Goal: Information Seeking & Learning: Understand process/instructions

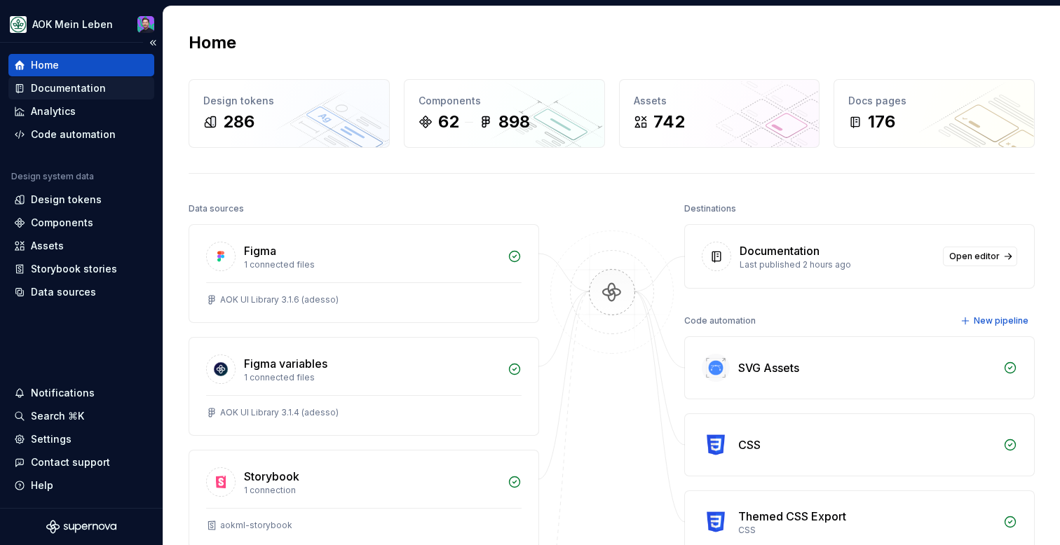
click at [118, 81] on div "Documentation" at bounding box center [81, 88] width 135 height 14
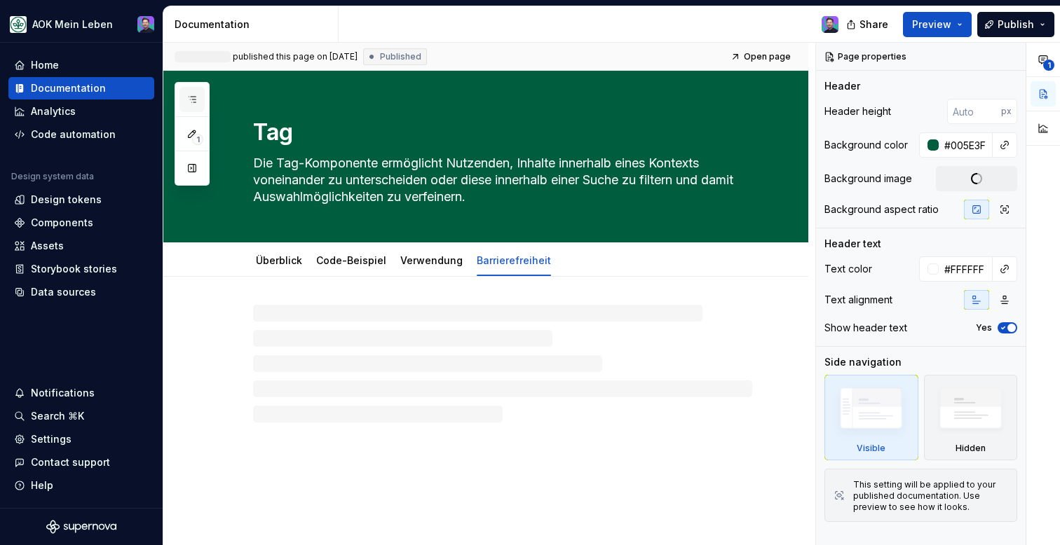
click at [182, 97] on button "button" at bounding box center [191, 99] width 25 height 25
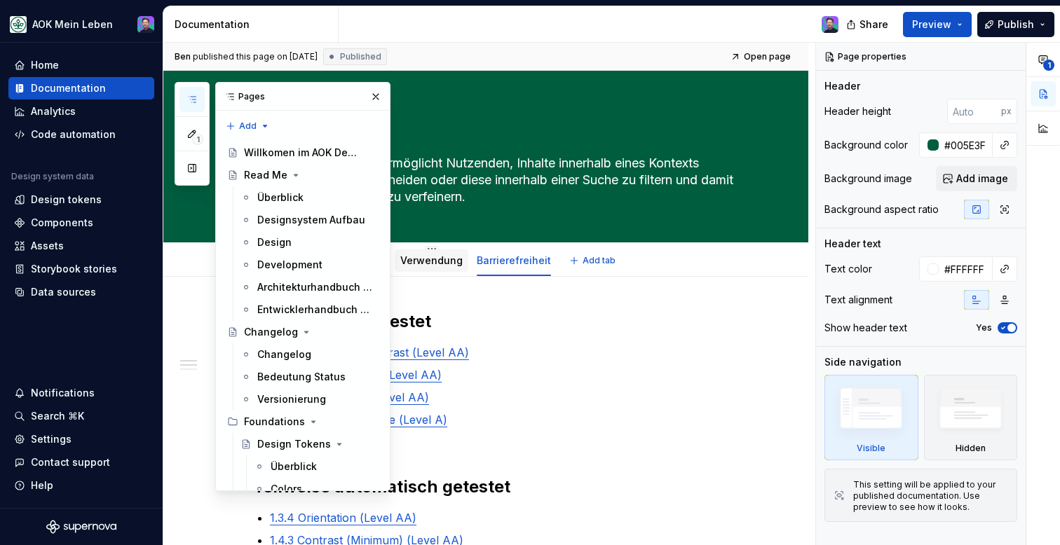
click at [439, 266] on link "Verwendung" at bounding box center [431, 260] width 62 height 12
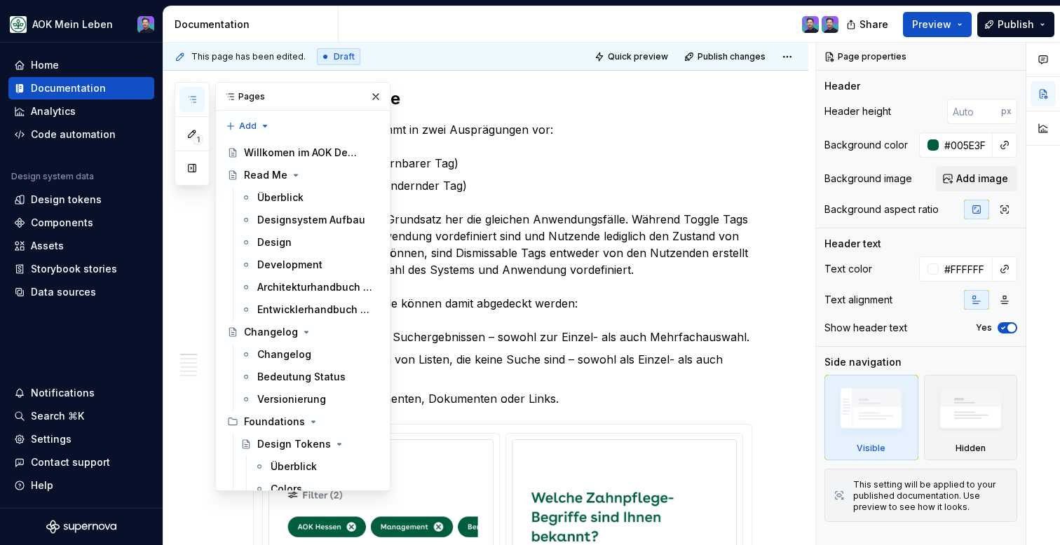
scroll to position [467, 0]
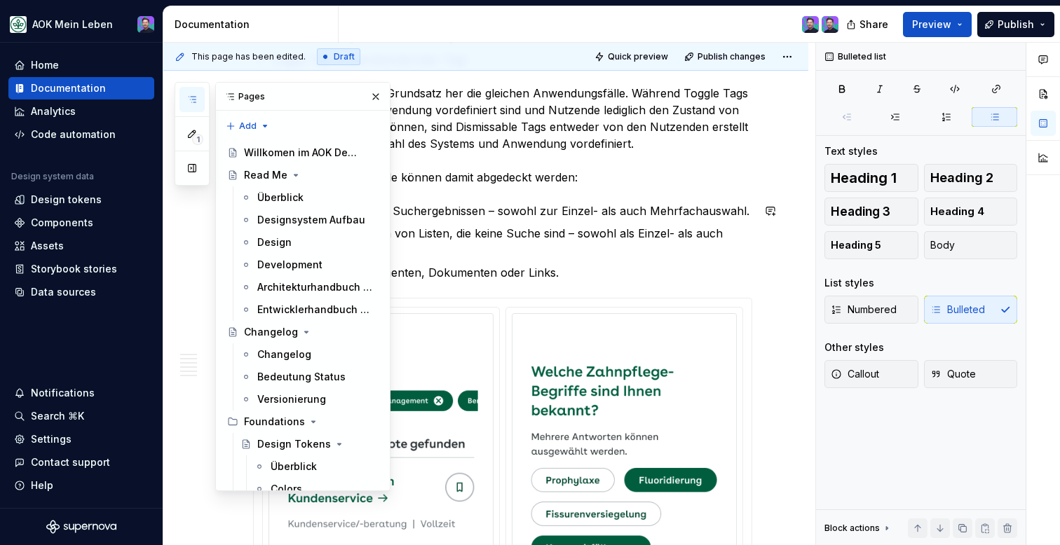
click at [536, 247] on p "Eingrenzen und Filtern von Listen, die keine Suche sind – sowohl als Einzel- al…" at bounding box center [511, 242] width 482 height 34
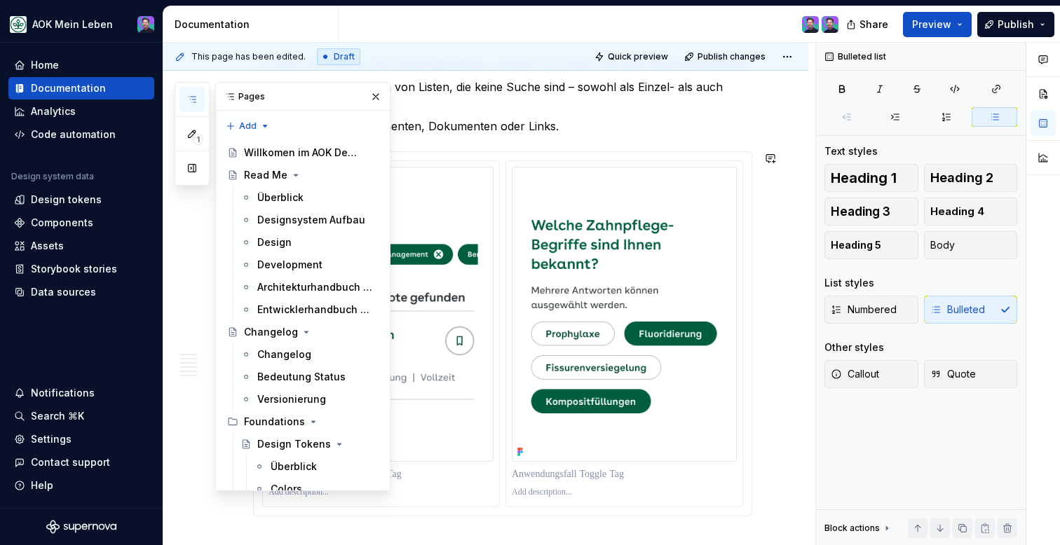
scroll to position [681, 0]
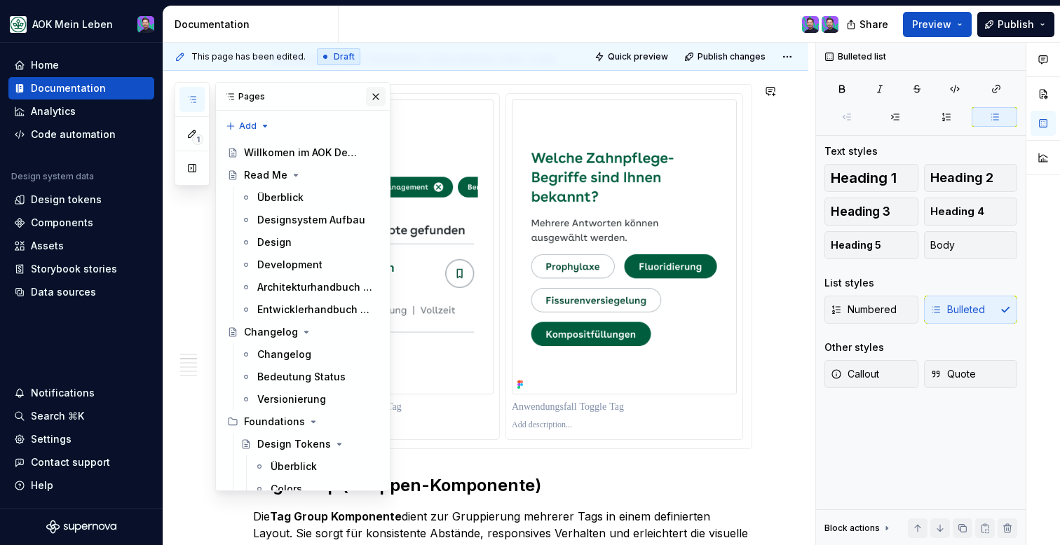
click at [370, 90] on button "button" at bounding box center [376, 97] width 20 height 20
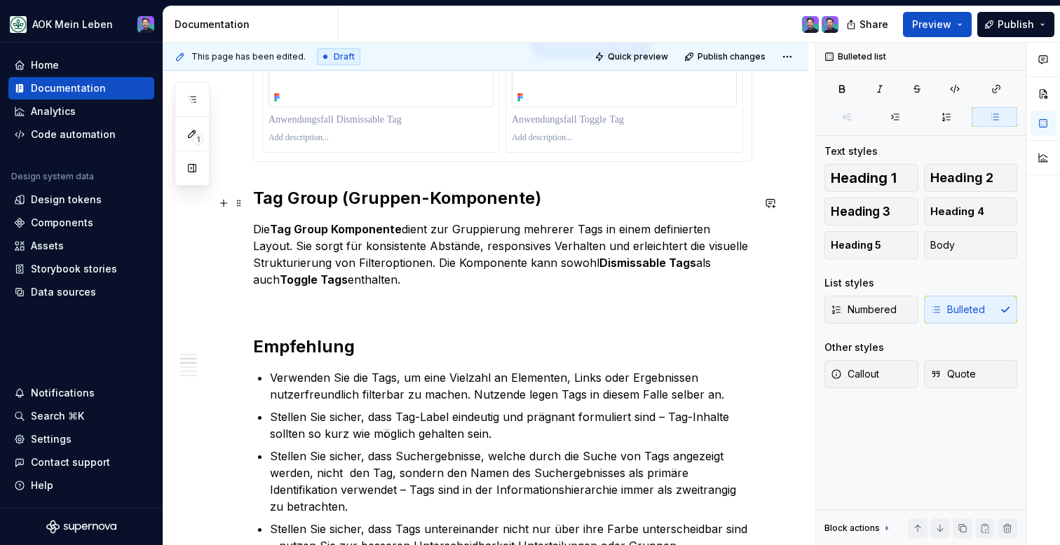
scroll to position [975, 0]
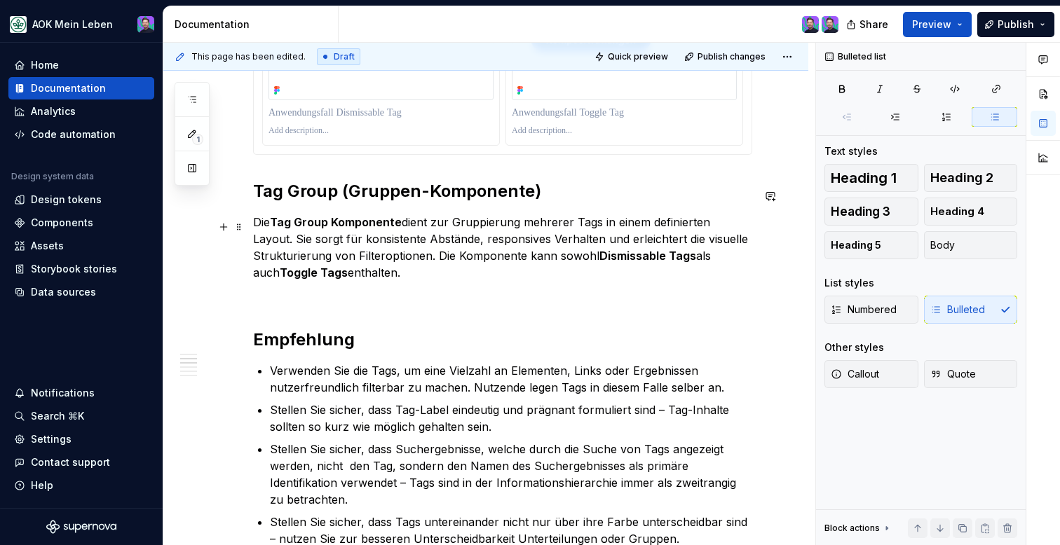
click at [423, 261] on p "Die Tag Group Komponente dient zur Gruppierung mehrerer Tags in einem definiert…" at bounding box center [502, 247] width 499 height 67
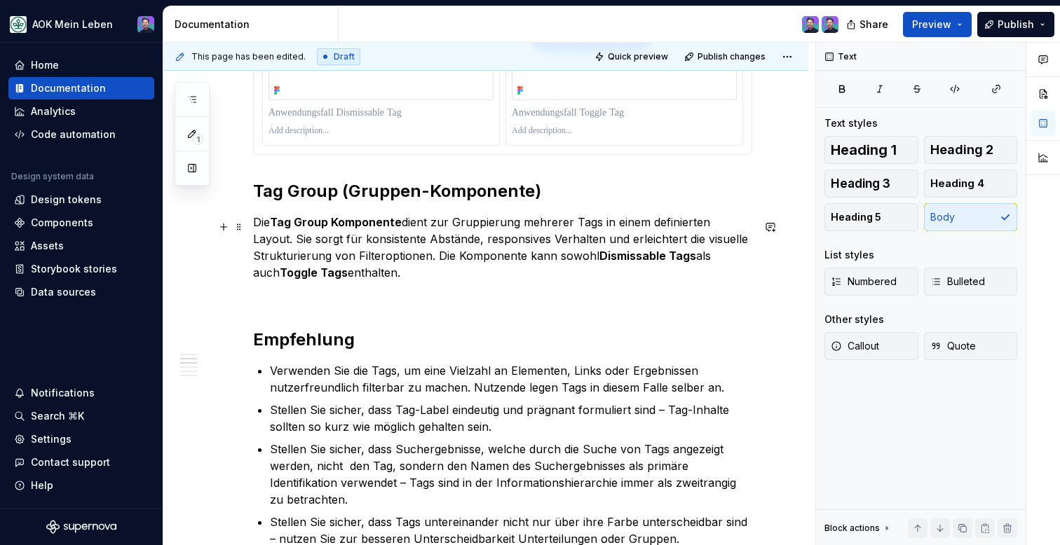
click at [418, 291] on div "Die Tag-Komponente ist ein einfaches wie gängiges Bedienelement, welches in ein…" at bounding box center [502, 259] width 499 height 1849
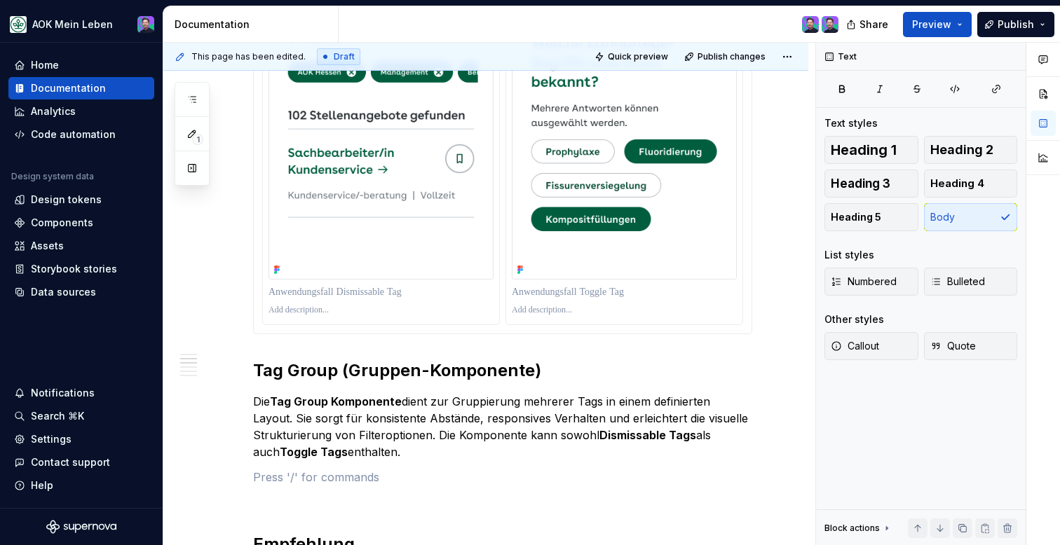
scroll to position [800, 0]
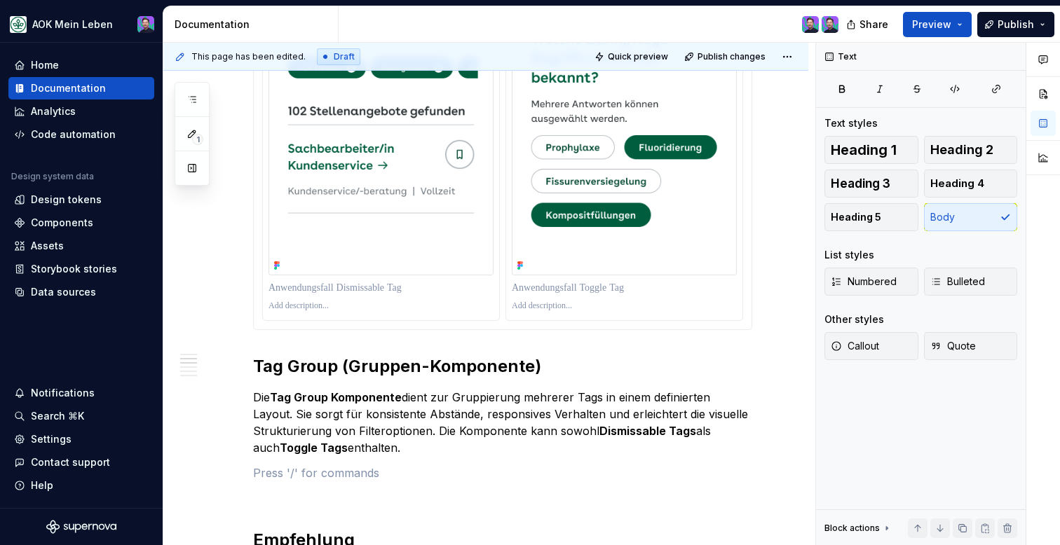
click at [394, 354] on div "Die Tag-Komponente ist ein einfaches wie gängiges Bedienelement, welches in ein…" at bounding box center [502, 448] width 499 height 1874
click at [334, 289] on p at bounding box center [380, 288] width 225 height 14
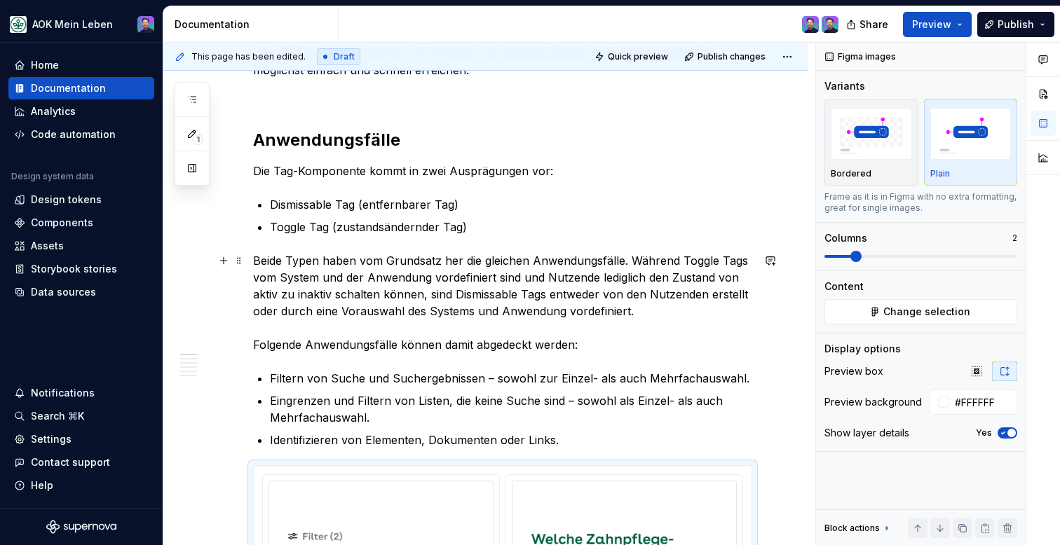
scroll to position [284, 0]
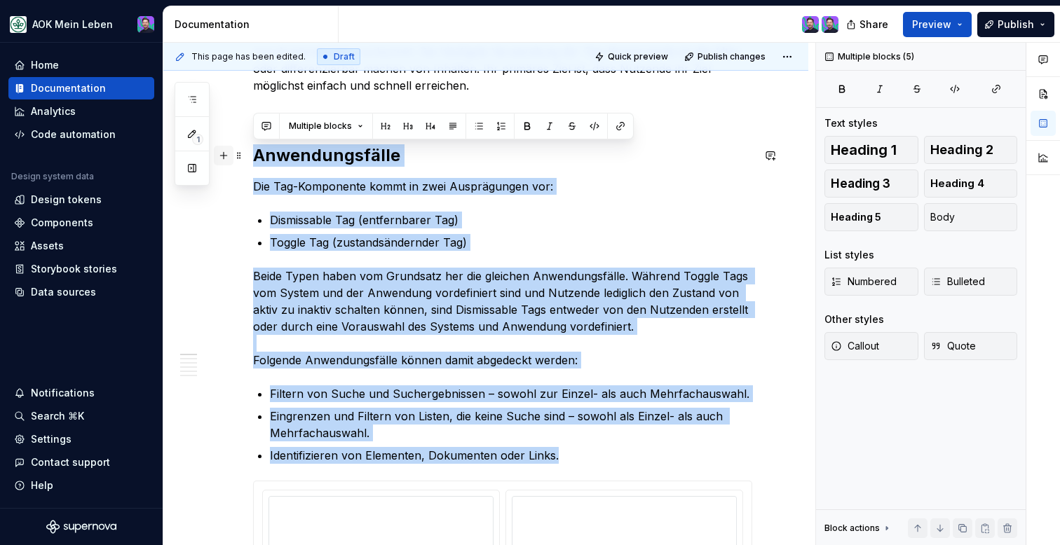
drag, startPoint x: 252, startPoint y: 154, endPoint x: 219, endPoint y: 151, distance: 33.1
copy div "Anwendungsfälle Die Tag-Komponente kommt in zwei Ausprägungen vor: Dismissable …"
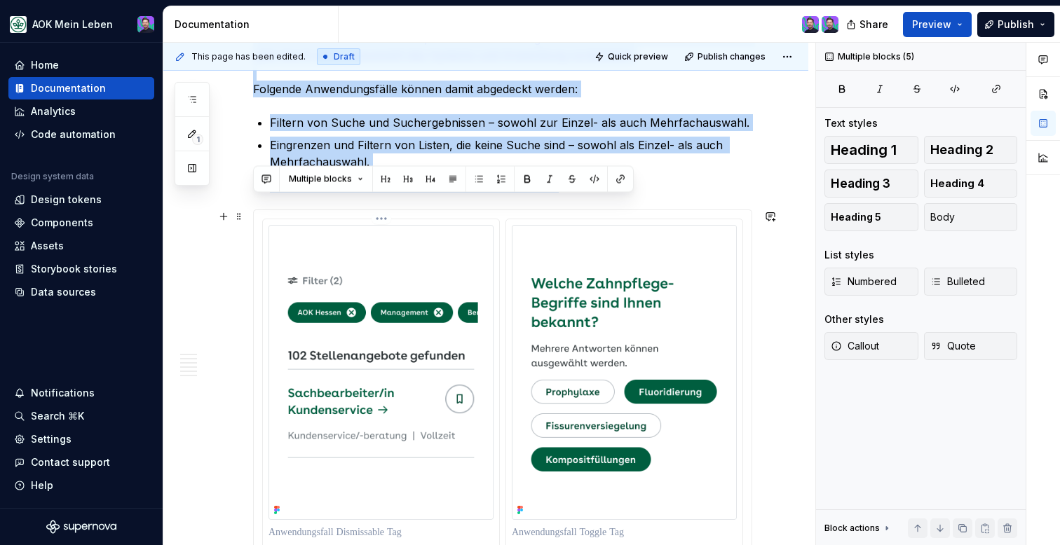
scroll to position [606, 0]
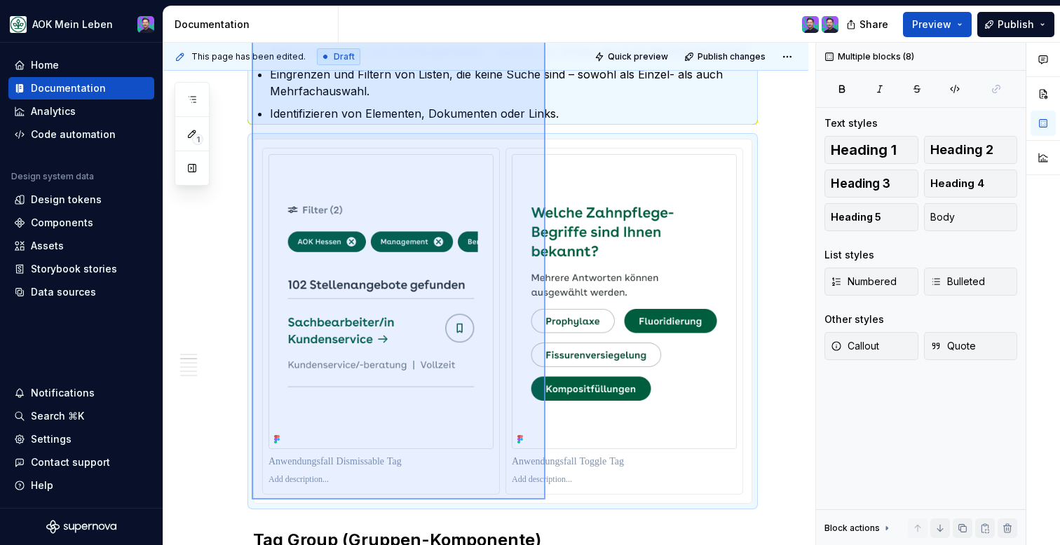
scroll to position [644, 0]
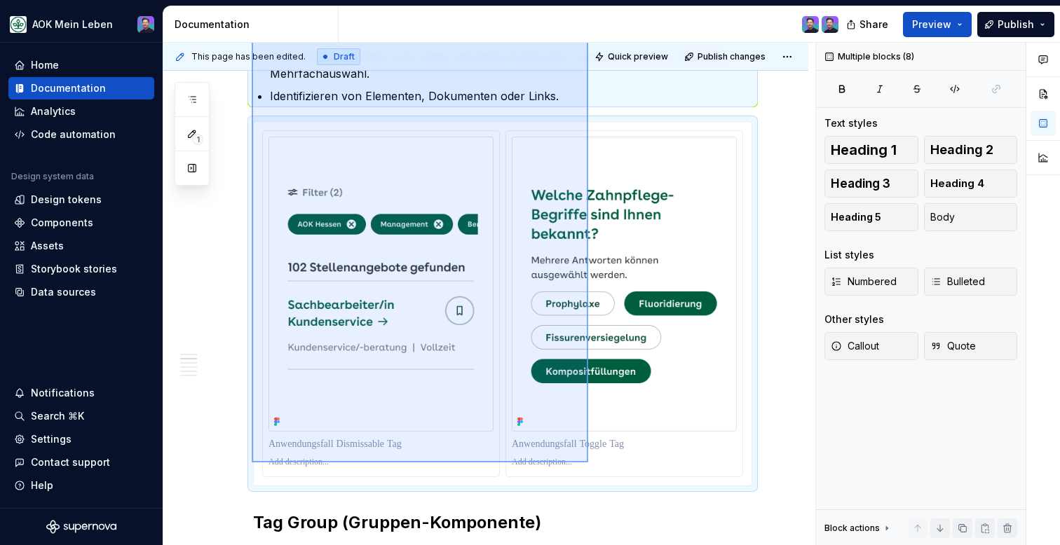
drag, startPoint x: 252, startPoint y: 265, endPoint x: 591, endPoint y: 461, distance: 392.0
click at [590, 461] on div "This page has been edited. Draft Quick preview Publish changes Tag Die Tag-Komp…" at bounding box center [489, 294] width 652 height 503
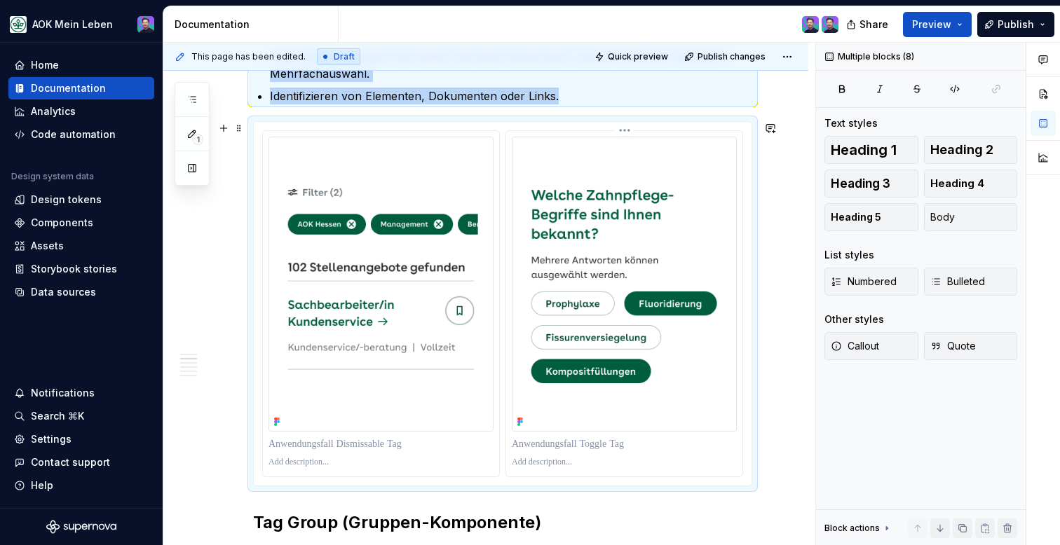
copy div "Lor Ips-Dolorsitam con adi elitseddo eiu temporin Utlaboreetdol, magnaal en adm…"
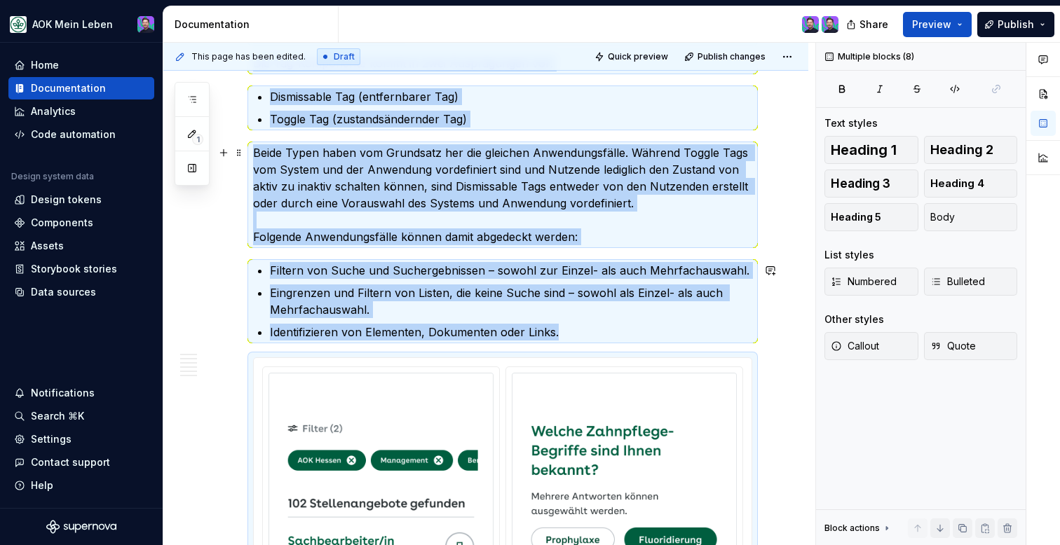
scroll to position [292, 0]
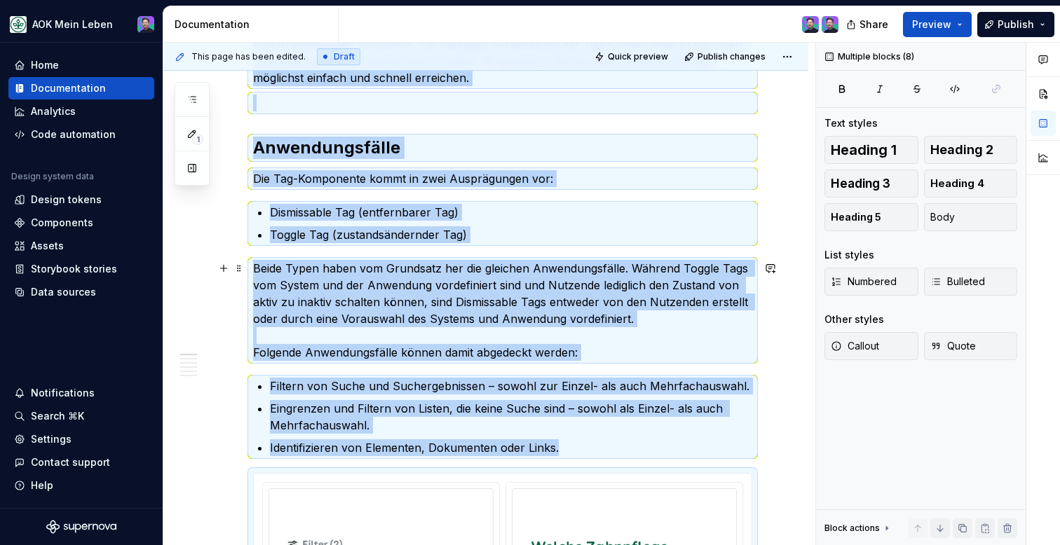
click at [643, 276] on p "Beide Typen haben vom Grundsatz her die gleichen Anwendungsfälle. Während Toggl…" at bounding box center [502, 310] width 499 height 101
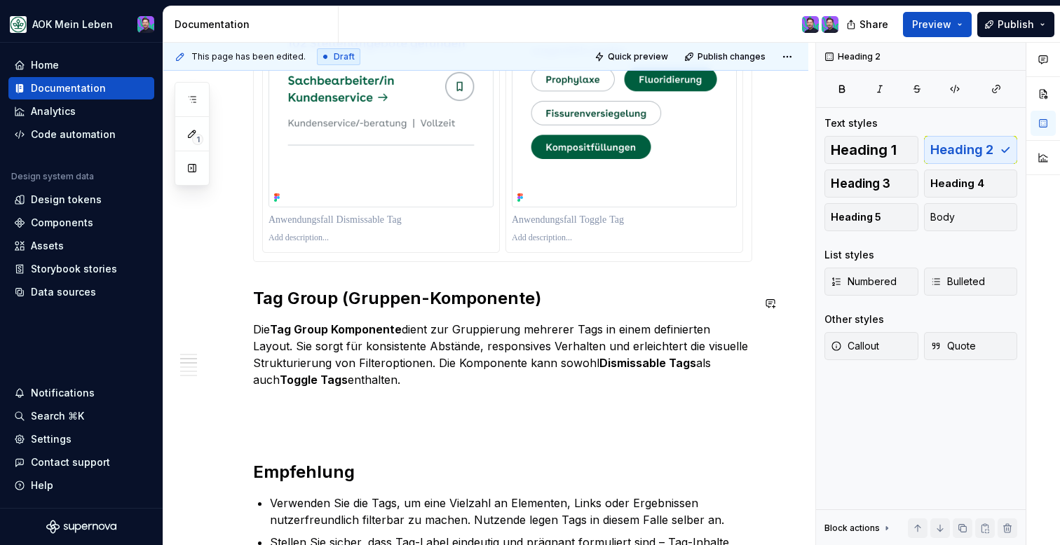
scroll to position [864, 0]
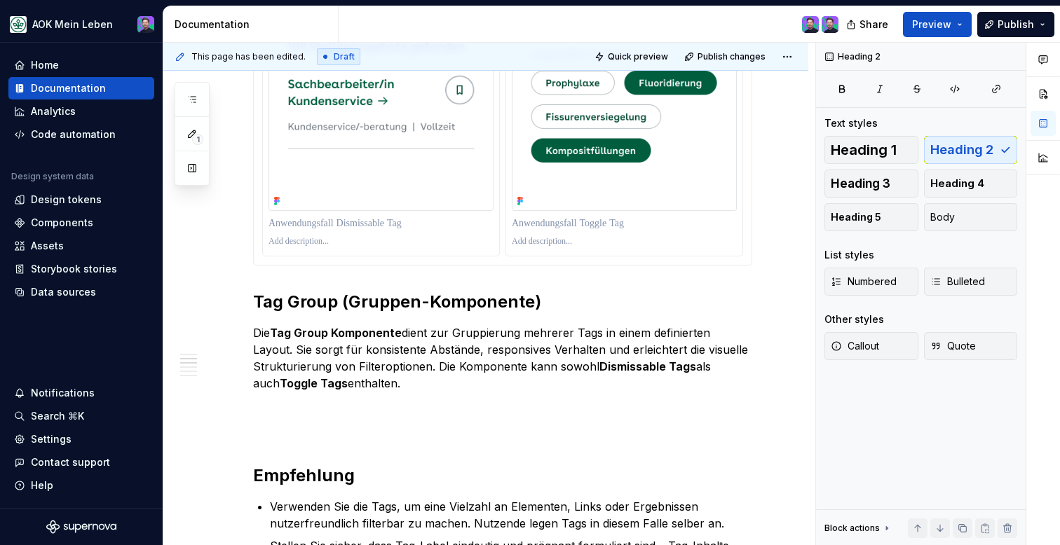
click at [587, 276] on div "Die Tag-Komponente ist ein einfaches wie gängiges Bedienelement, welches in ein…" at bounding box center [502, 383] width 499 height 1874
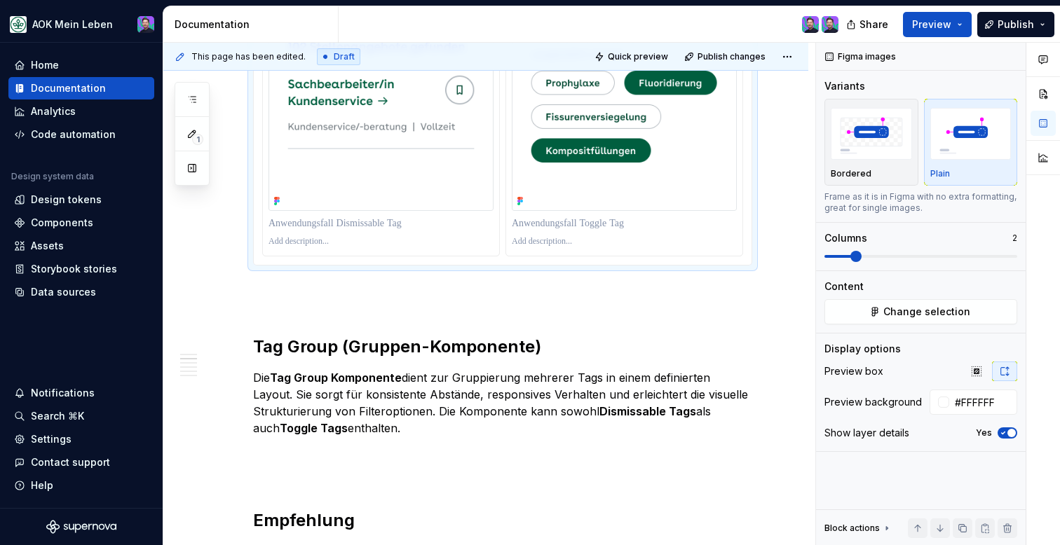
scroll to position [722, 0]
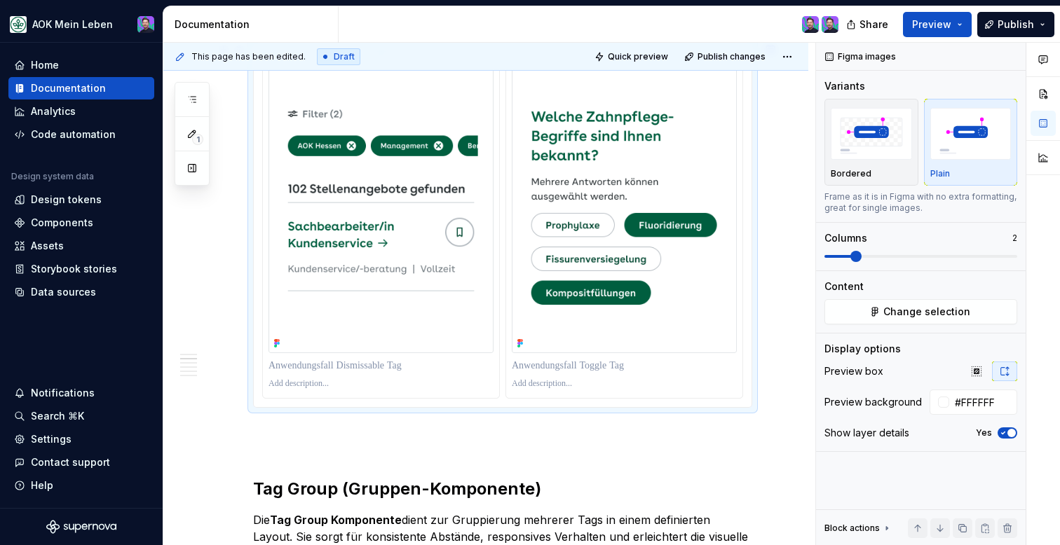
click at [418, 430] on div "Die Tag-Komponente ist ein einfaches wie gängiges Bedienelement, welches in ein…" at bounding box center [502, 548] width 499 height 1919
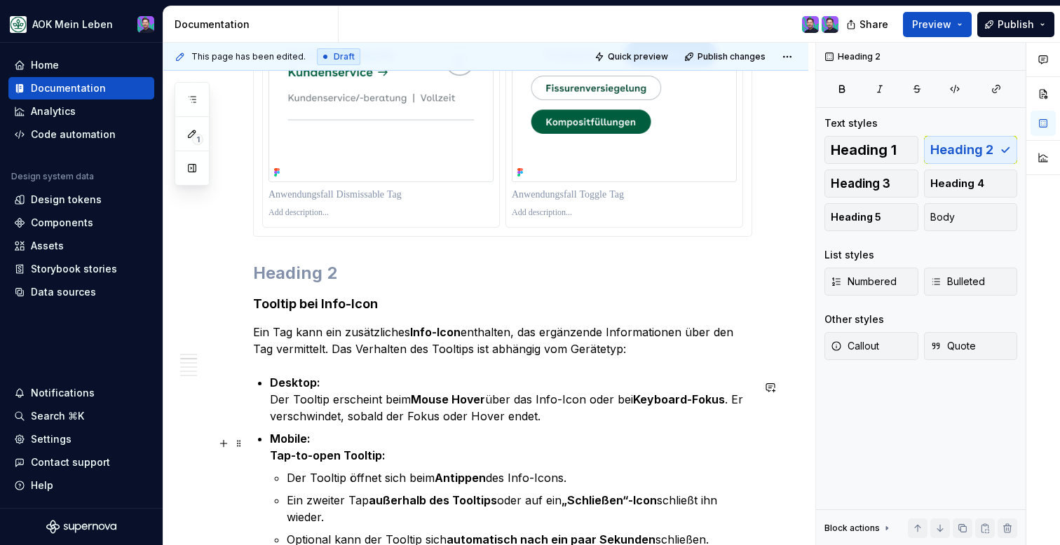
scroll to position [894, 0]
click at [367, 272] on h2 at bounding box center [502, 272] width 499 height 22
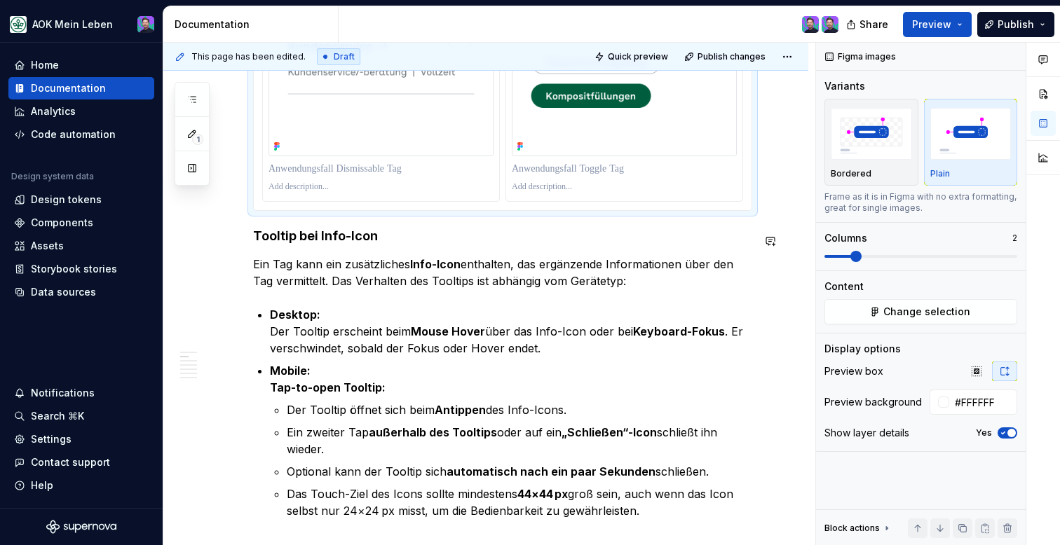
scroll to position [925, 0]
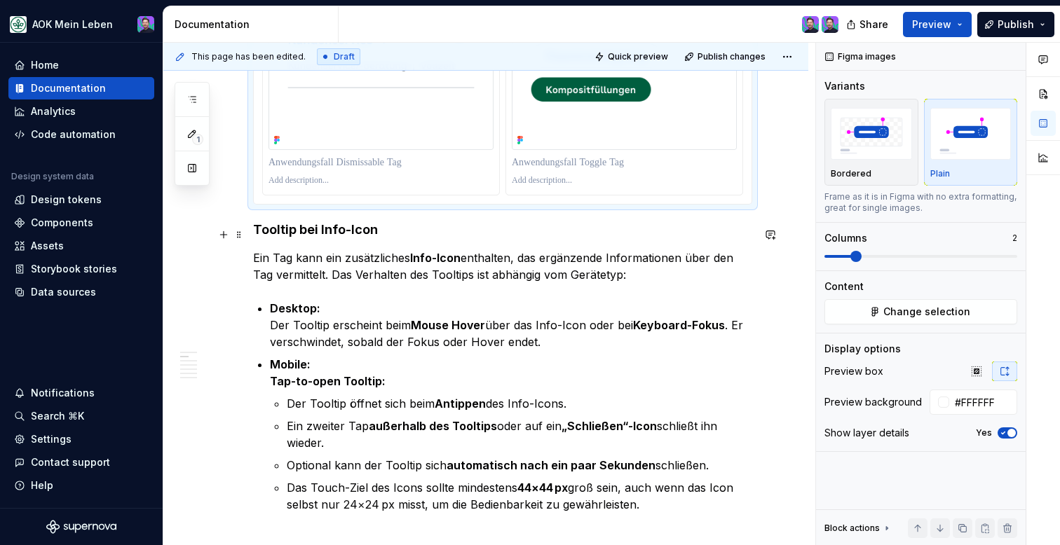
click at [256, 233] on strong "Tooltip bei Info-Icon" at bounding box center [315, 229] width 125 height 15
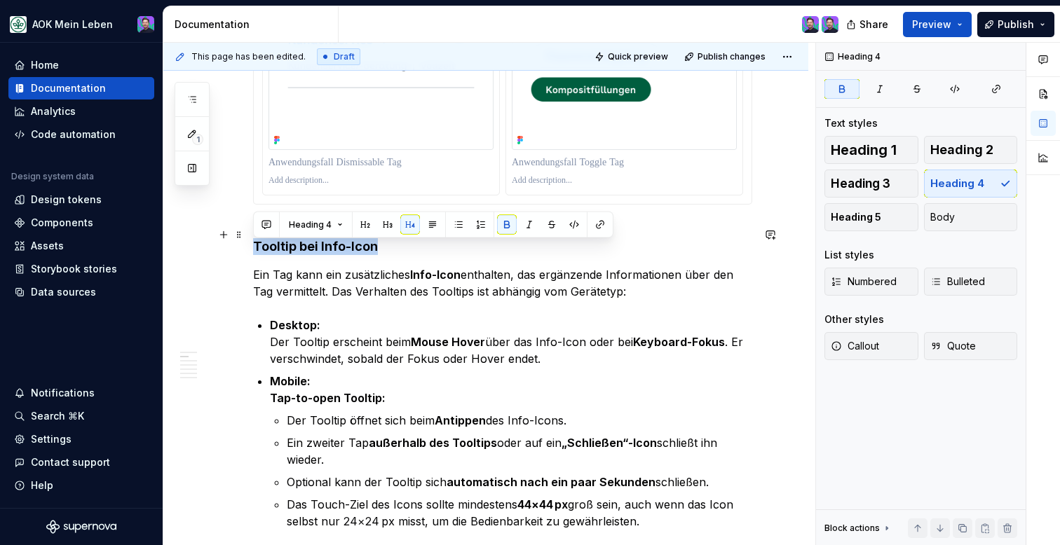
drag, startPoint x: 381, startPoint y: 257, endPoint x: 191, endPoint y: 250, distance: 190.8
click at [307, 231] on button "Heading 4" at bounding box center [315, 225] width 67 height 20
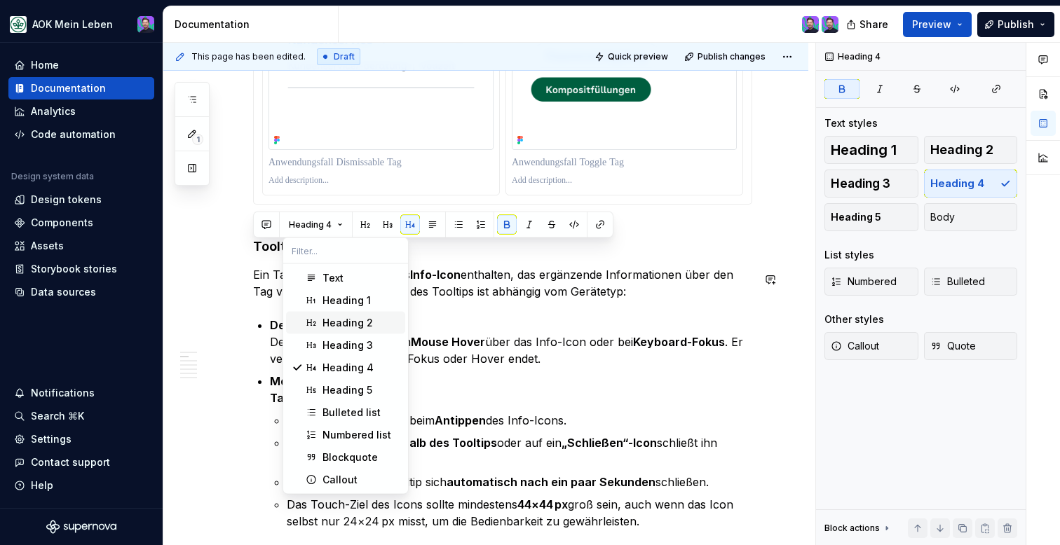
click at [342, 315] on span "Heading 2" at bounding box center [345, 323] width 119 height 22
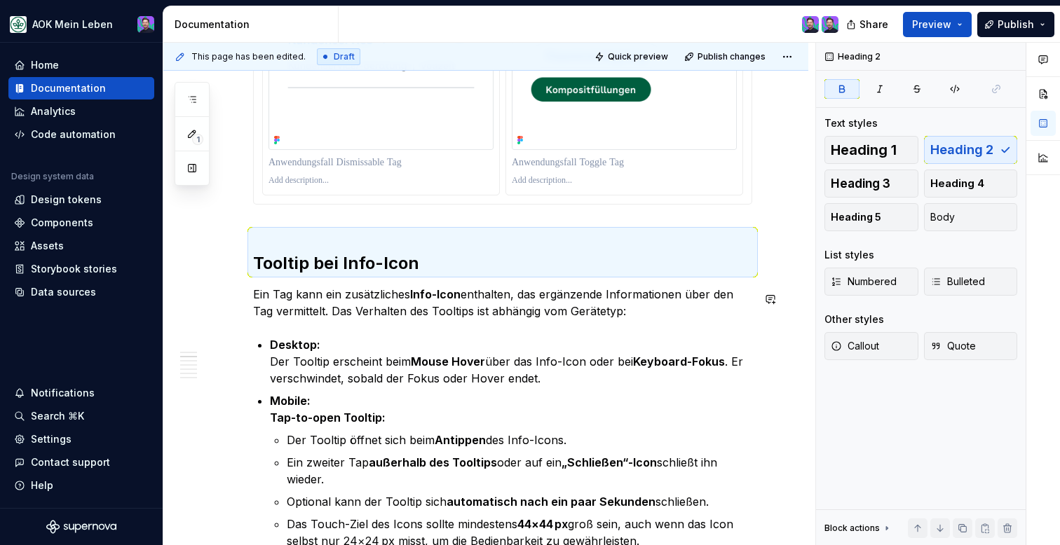
click at [440, 343] on p "Desktop: Der Tooltip erscheint beim Mouse Hover über das Info-Icon oder bei Key…" at bounding box center [511, 361] width 482 height 50
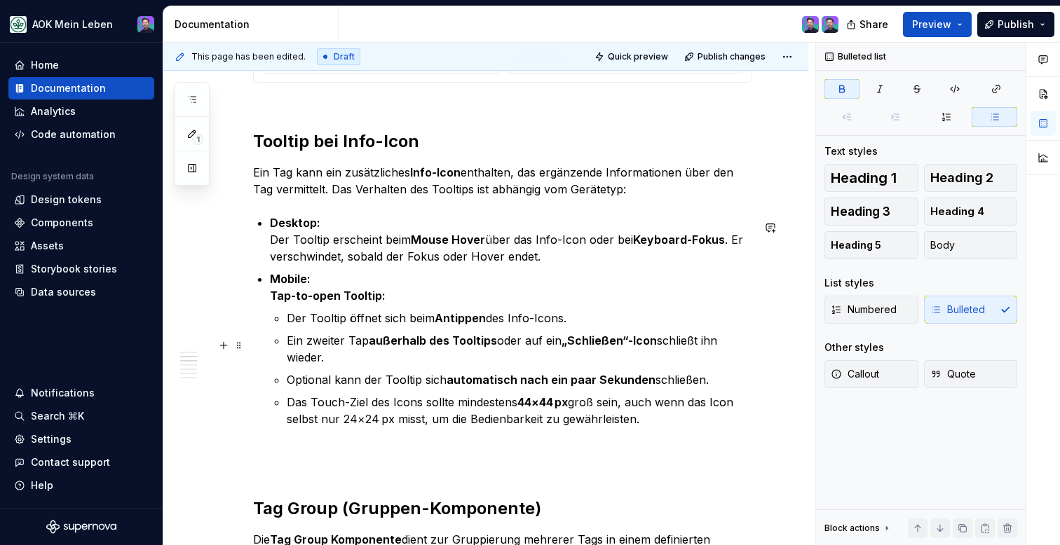
scroll to position [1055, 0]
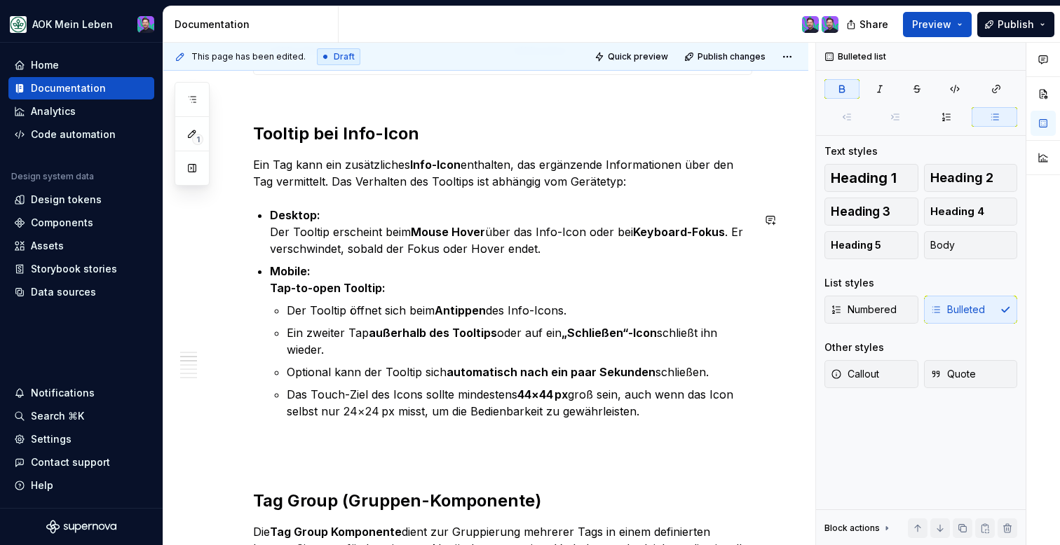
click at [333, 203] on div "Die Tag-Komponente ist ein einfaches wie gängiges Bedienelement, welches in ein…" at bounding box center [502, 387] width 499 height 2263
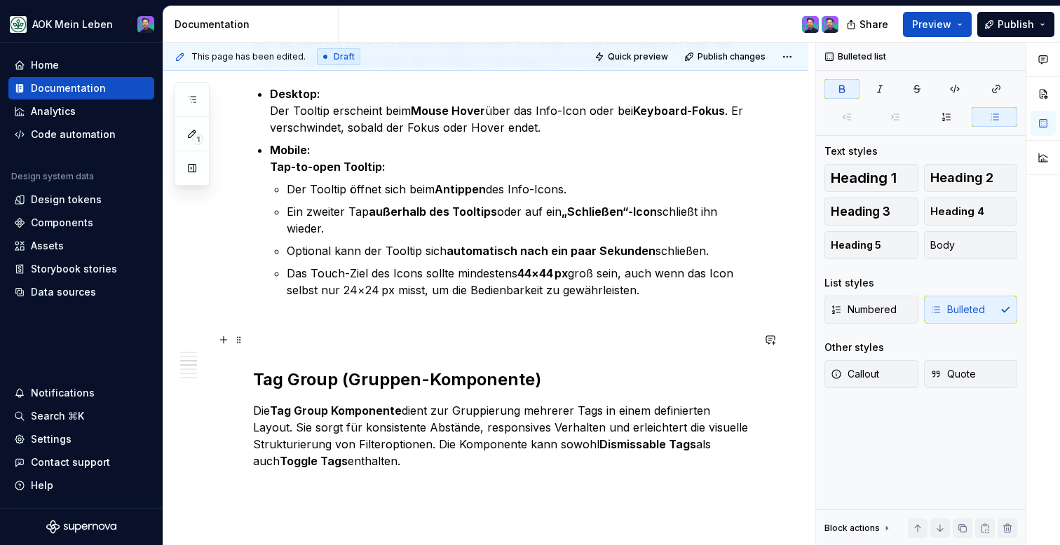
scroll to position [1179, 0]
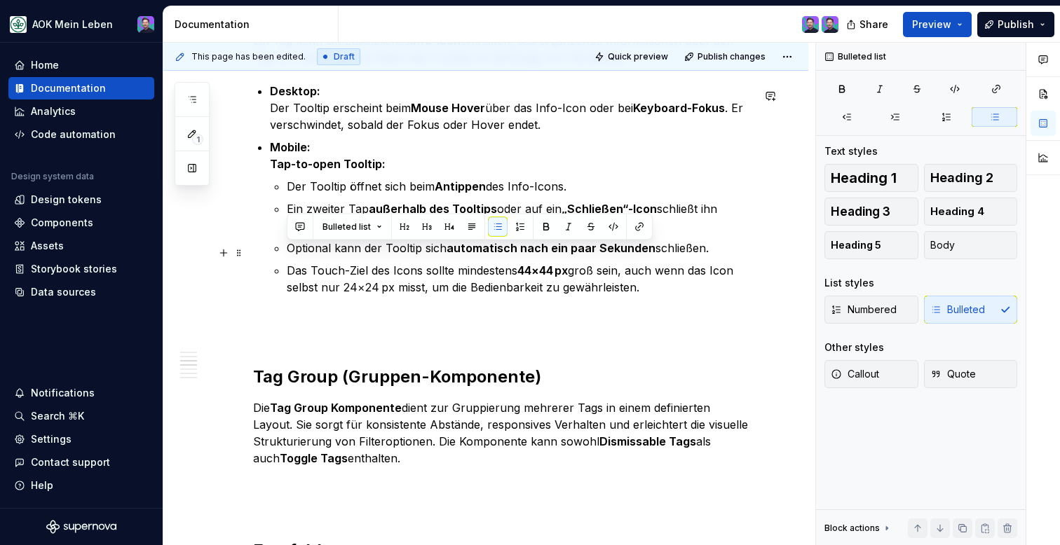
drag, startPoint x: 705, startPoint y: 251, endPoint x: 279, endPoint y: 248, distance: 426.2
click at [287, 249] on li "Optional kann der Tooltip sich automatisch nach ein paar Sekunden schließen." at bounding box center [519, 248] width 465 height 17
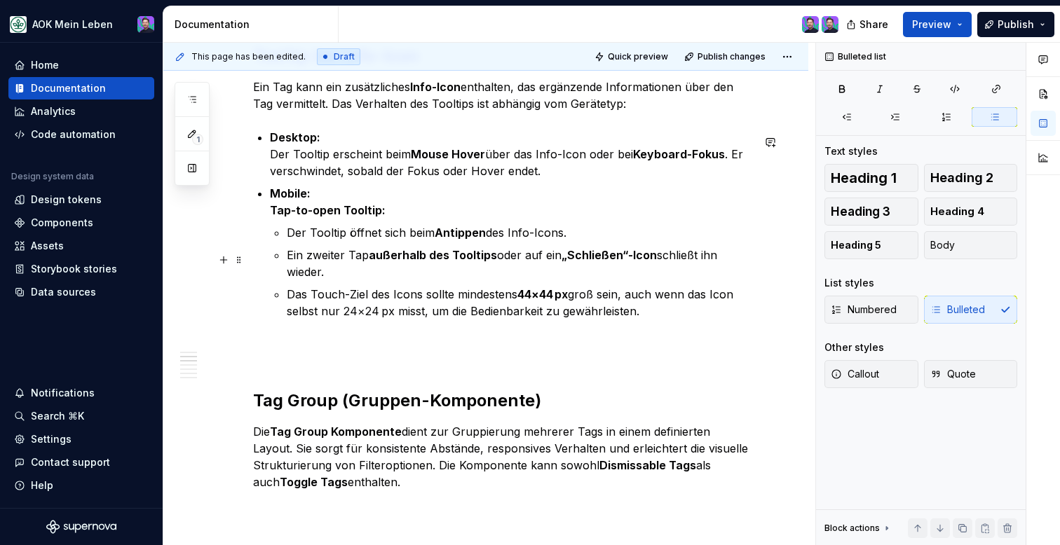
scroll to position [1142, 0]
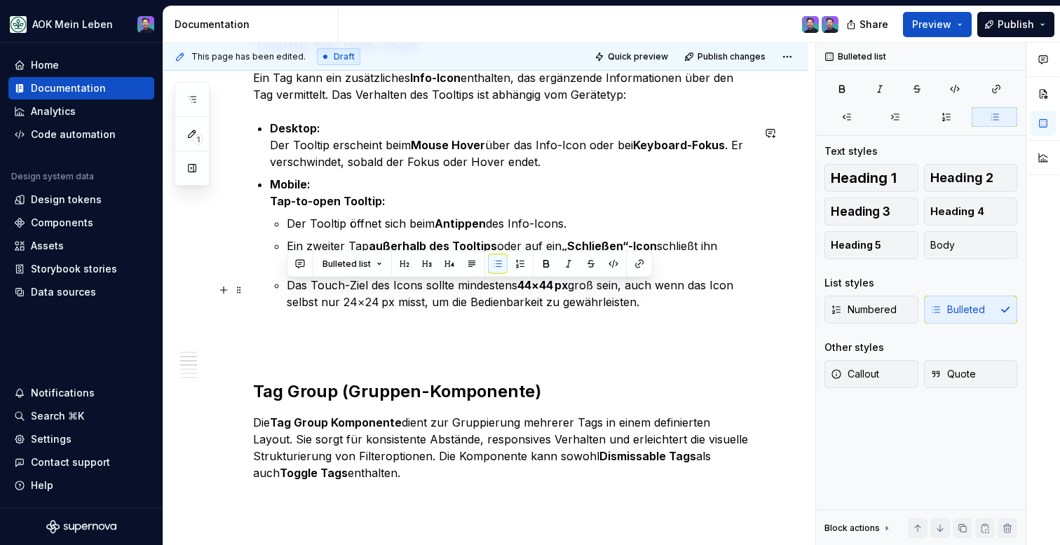
drag, startPoint x: 636, startPoint y: 308, endPoint x: 265, endPoint y: 285, distance: 372.2
click at [265, 286] on div "Die Tag-Komponente ist ein einfaches wie gängiges Bedienelement, welches in ein…" at bounding box center [502, 289] width 499 height 2241
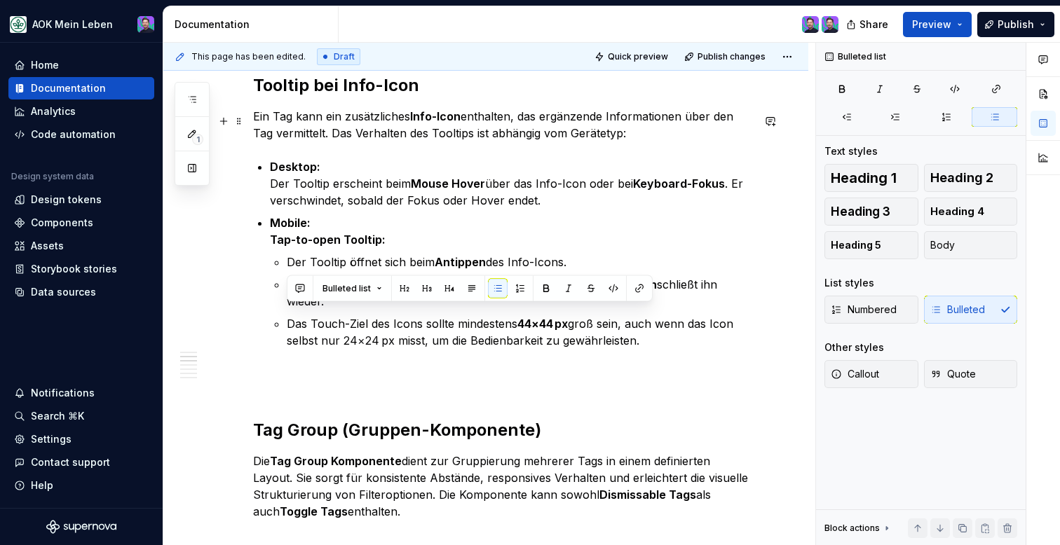
scroll to position [1100, 0]
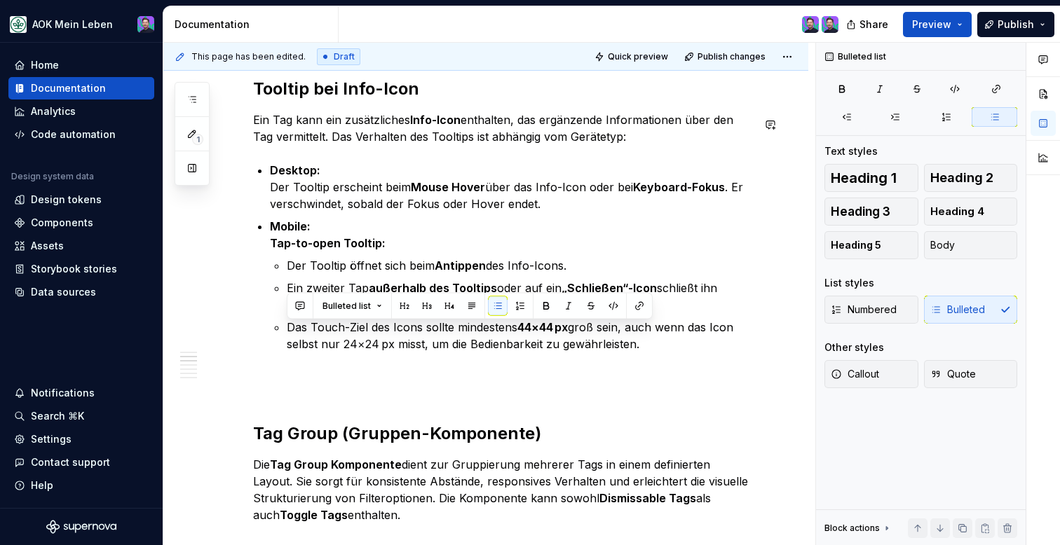
click at [368, 172] on p "Desktop: Der Tooltip erscheint beim Mouse Hover über das Info-Icon oder bei Key…" at bounding box center [511, 187] width 482 height 50
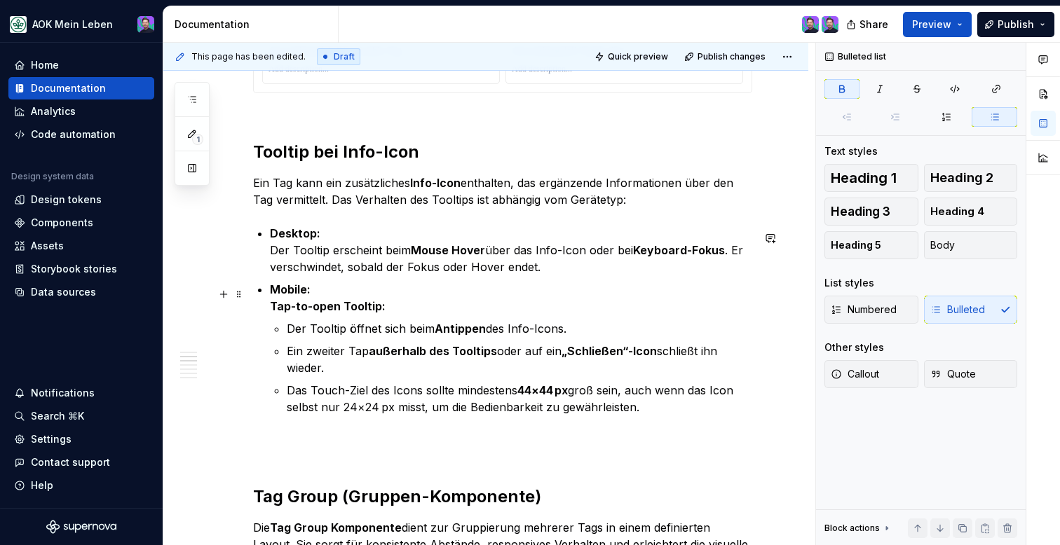
scroll to position [1040, 0]
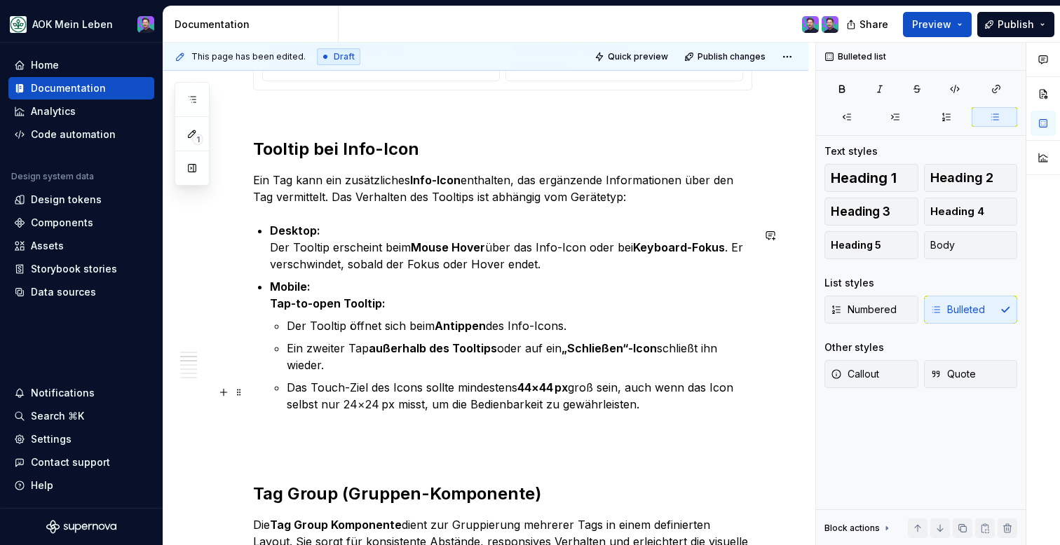
click at [638, 413] on p "Das Touch-Ziel des Icons sollte mindestens 44×44 px groß sein, auch wenn das Ic…" at bounding box center [519, 396] width 465 height 34
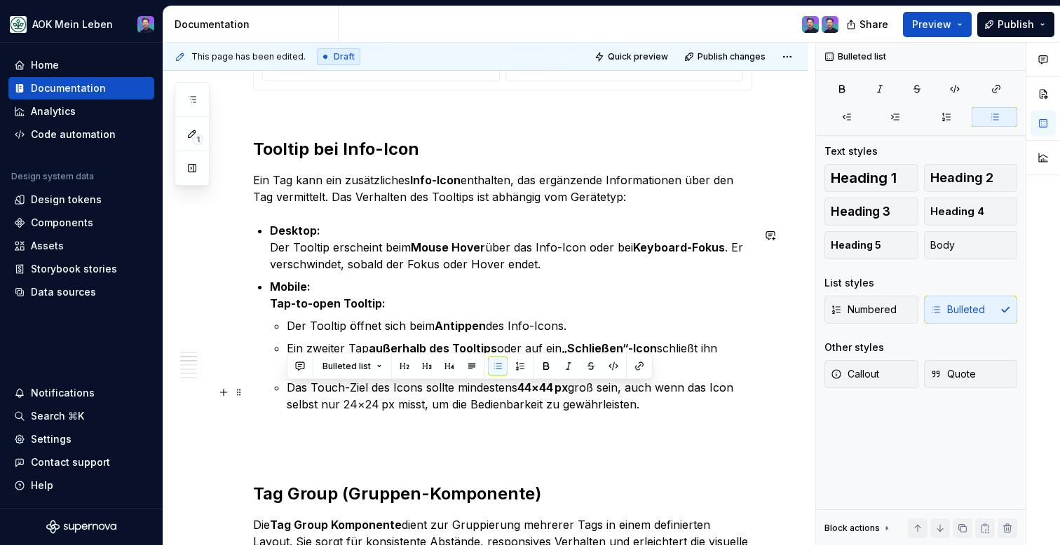
drag, startPoint x: 639, startPoint y: 409, endPoint x: 271, endPoint y: 387, distance: 368.0
click at [271, 387] on li "Mobile: Tap-to-open Tooltip: Der Tooltip öffnet sich beim Antippen des Info-Ico…" at bounding box center [511, 345] width 482 height 135
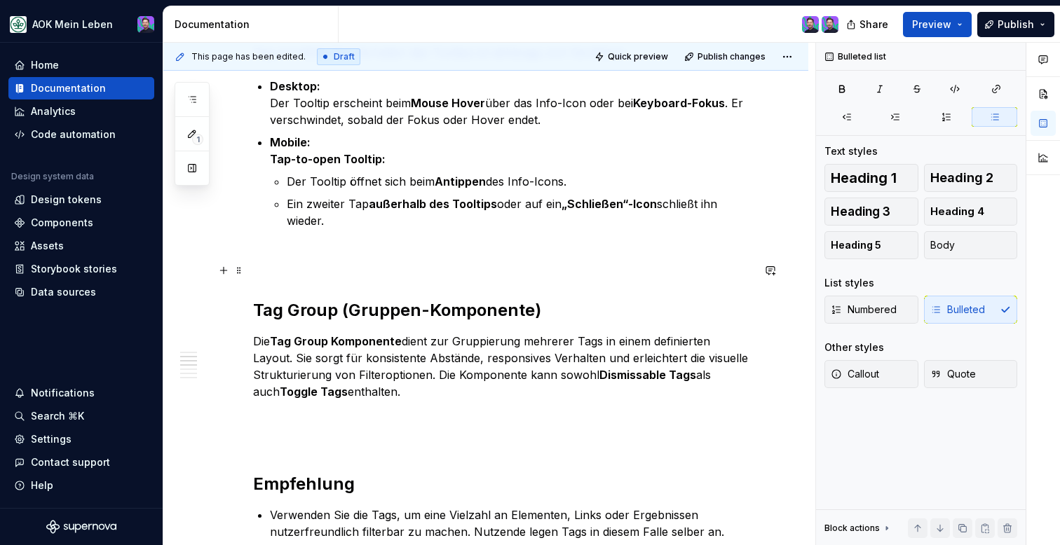
scroll to position [1187, 0]
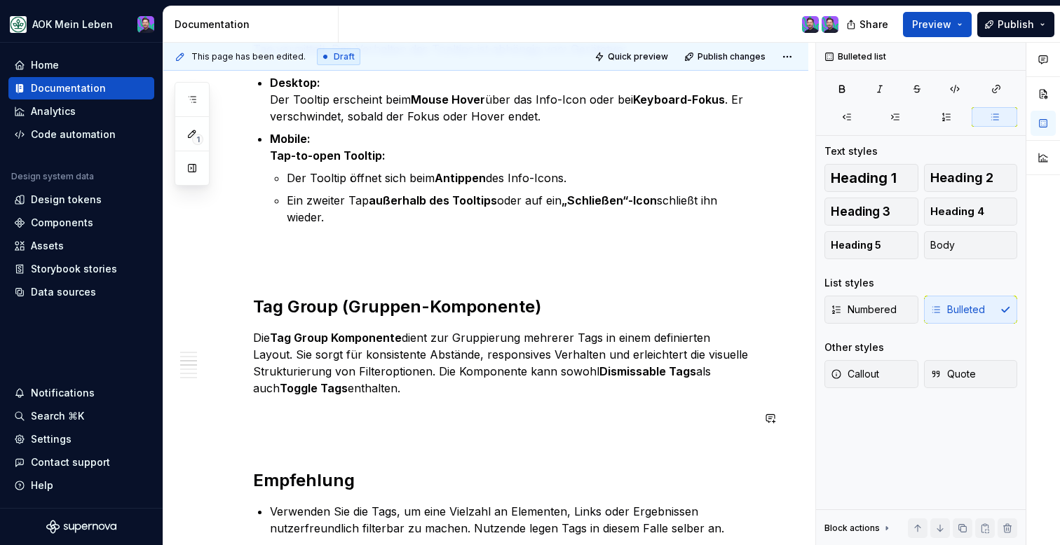
click at [390, 437] on div "Die Tag-Komponente ist ein einfaches wie gängiges Bedienelement, welches in ein…" at bounding box center [502, 224] width 499 height 2202
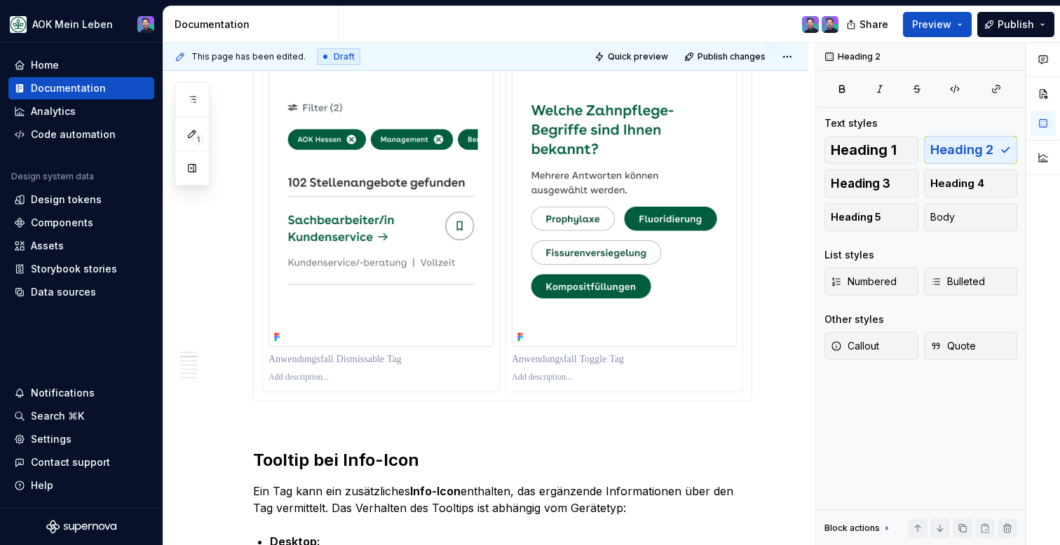
scroll to position [721, 0]
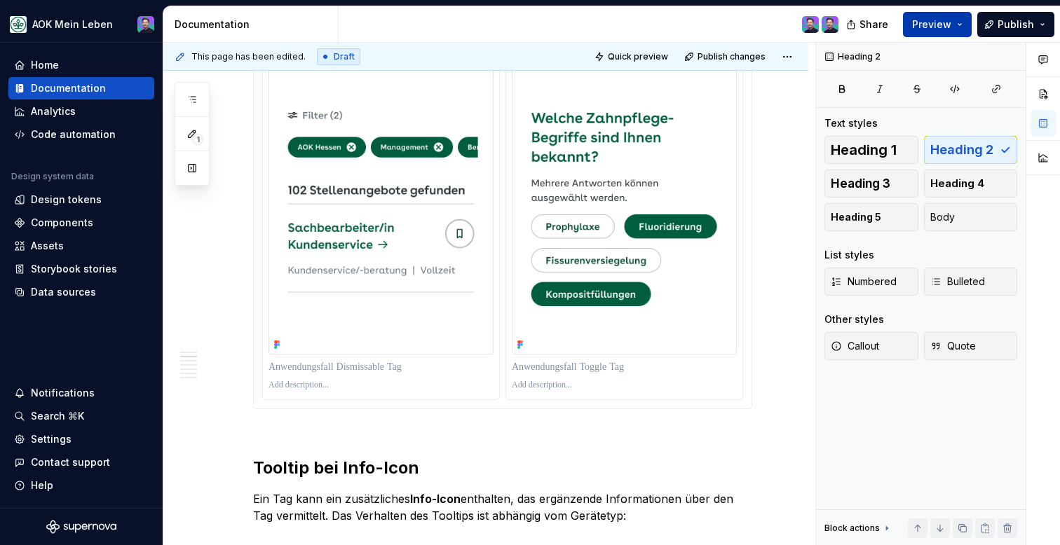
click at [942, 21] on span "Preview" at bounding box center [931, 25] width 39 height 14
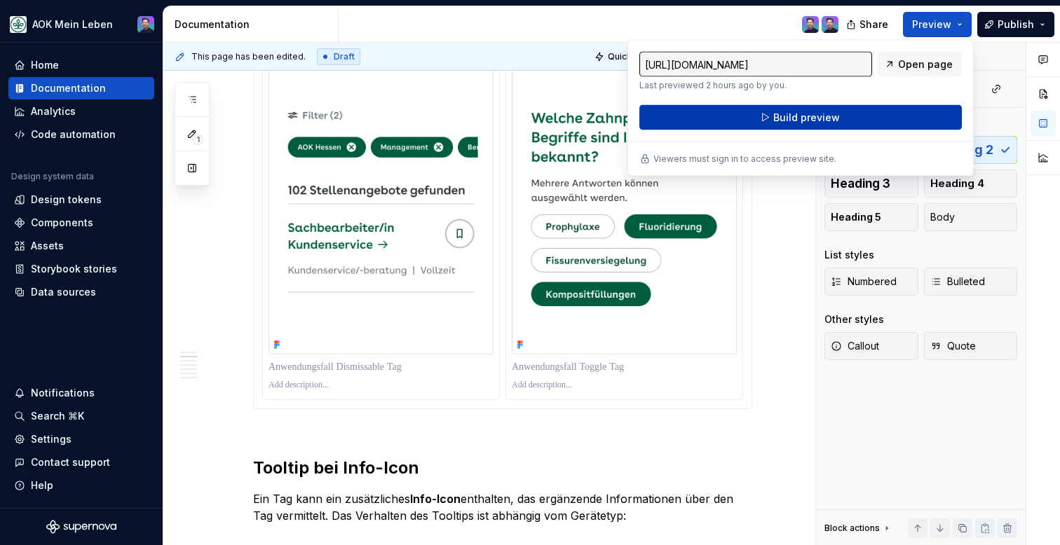
click at [855, 126] on button "Build preview" at bounding box center [800, 117] width 322 height 25
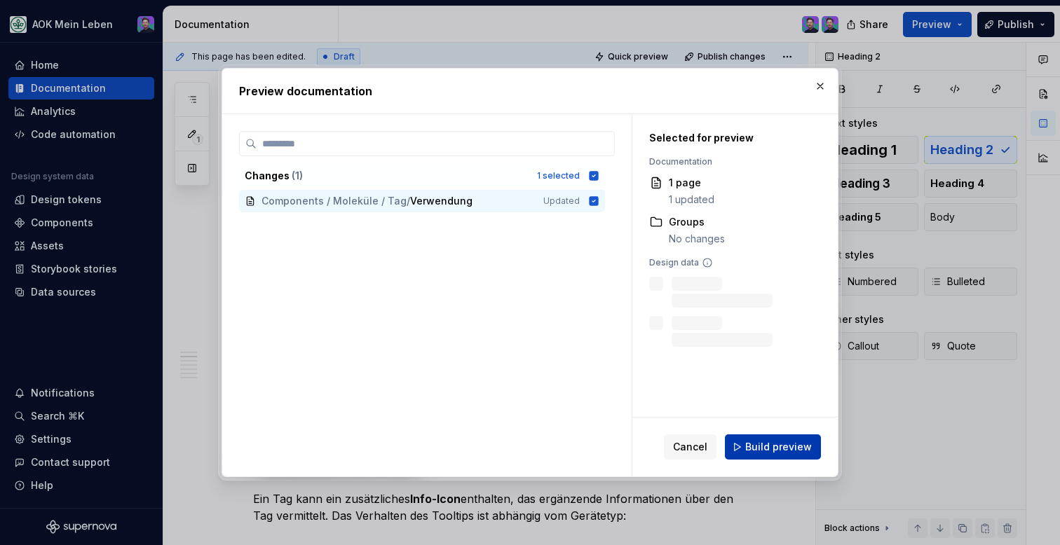
click at [757, 435] on button "Build preview" at bounding box center [773, 447] width 96 height 25
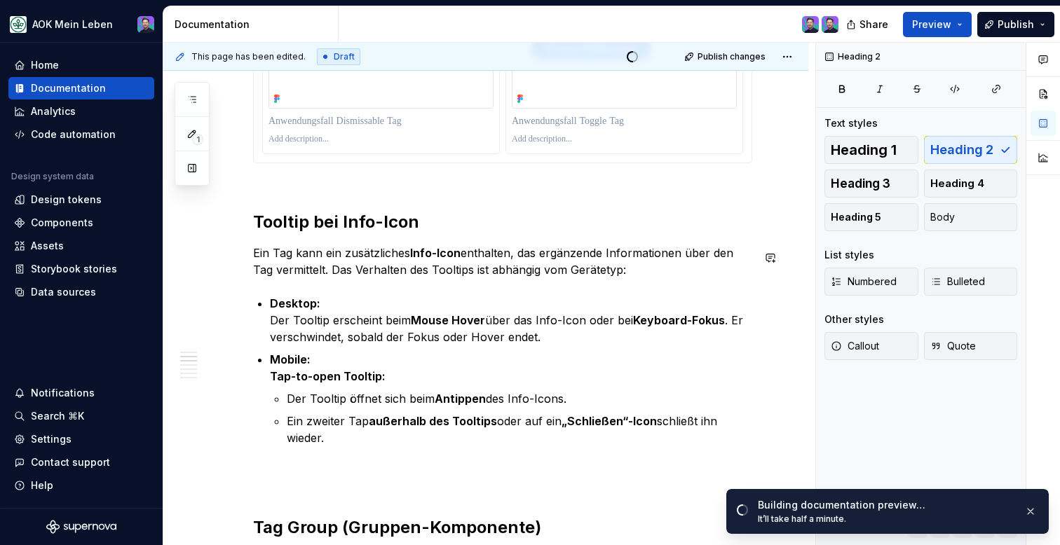
scroll to position [975, 0]
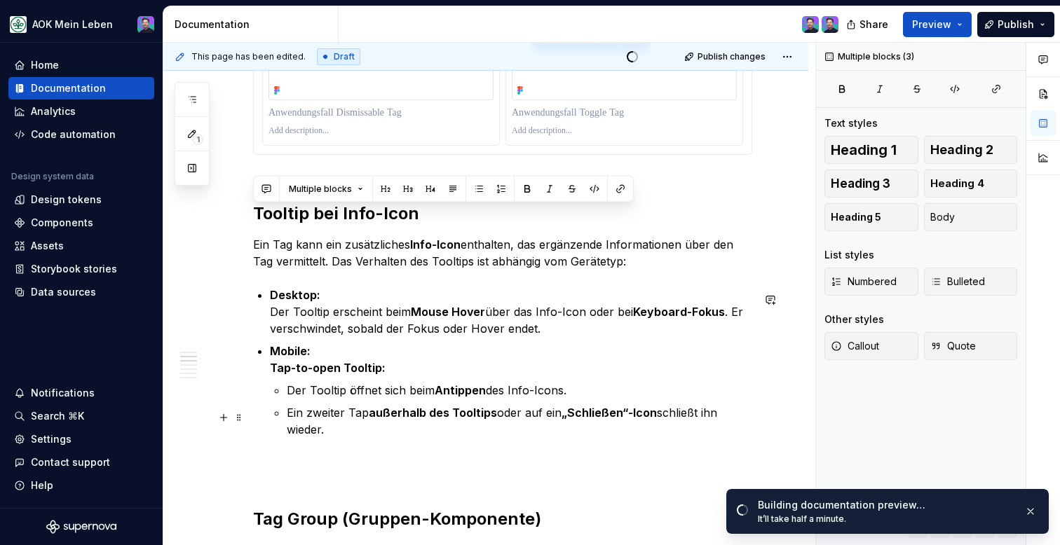
drag, startPoint x: 256, startPoint y: 214, endPoint x: 456, endPoint y: 435, distance: 297.8
click at [456, 435] on div "Die Tag-Komponente ist ein einfaches wie gängiges Bedienelement, welches in ein…" at bounding box center [502, 423] width 499 height 2177
copy div "Tooltip bei Info-Icon Ein Tag kann ein zusätzliches Info-Icon enthalten, das er…"
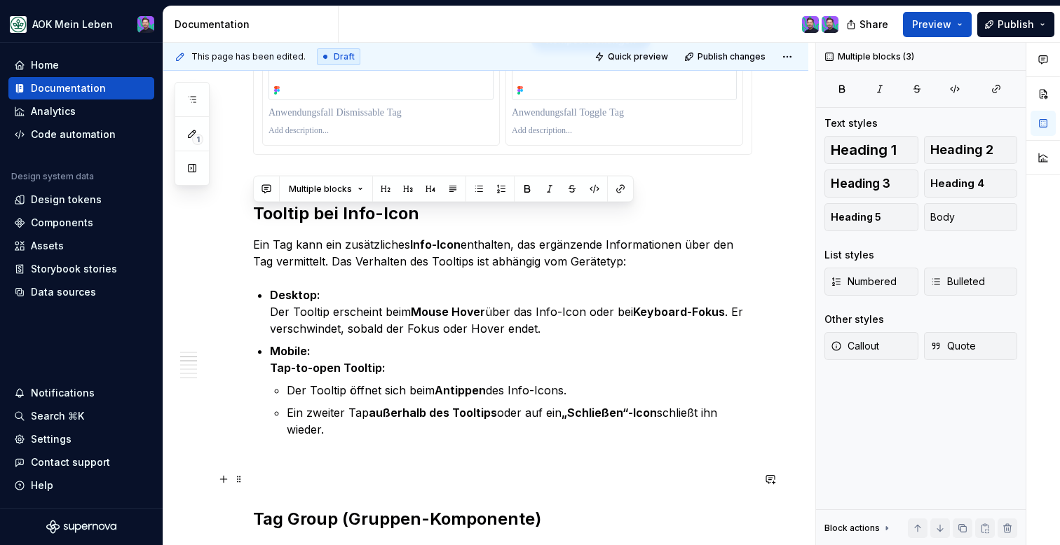
type textarea "*"
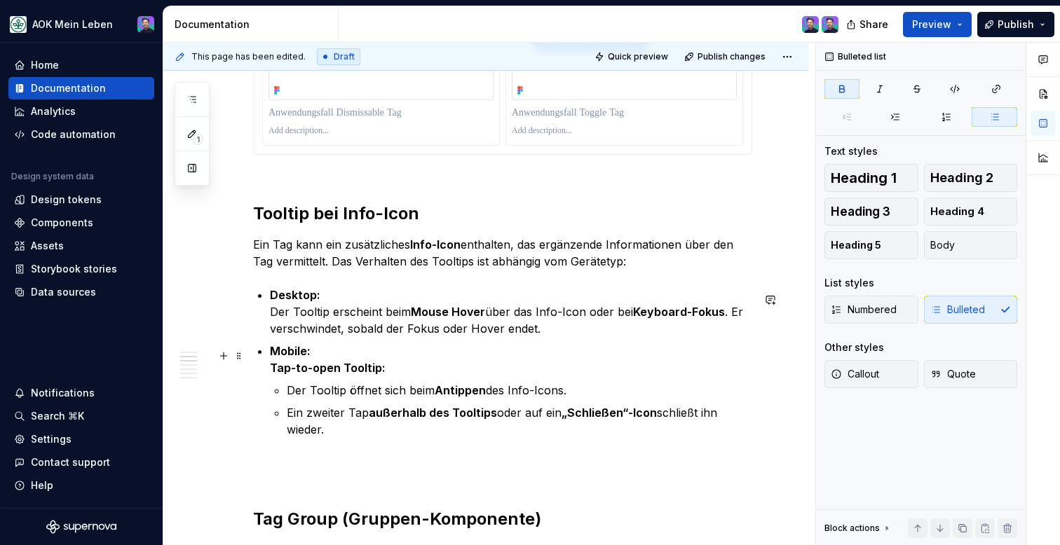
click at [526, 353] on p "Mobile: Tap-to-open Tooltip:" at bounding box center [511, 360] width 482 height 34
click at [449, 435] on p "Ein zweiter Tap außerhalb des Tooltips oder auf ein „Schließen“-Icon schließt i…" at bounding box center [519, 421] width 465 height 34
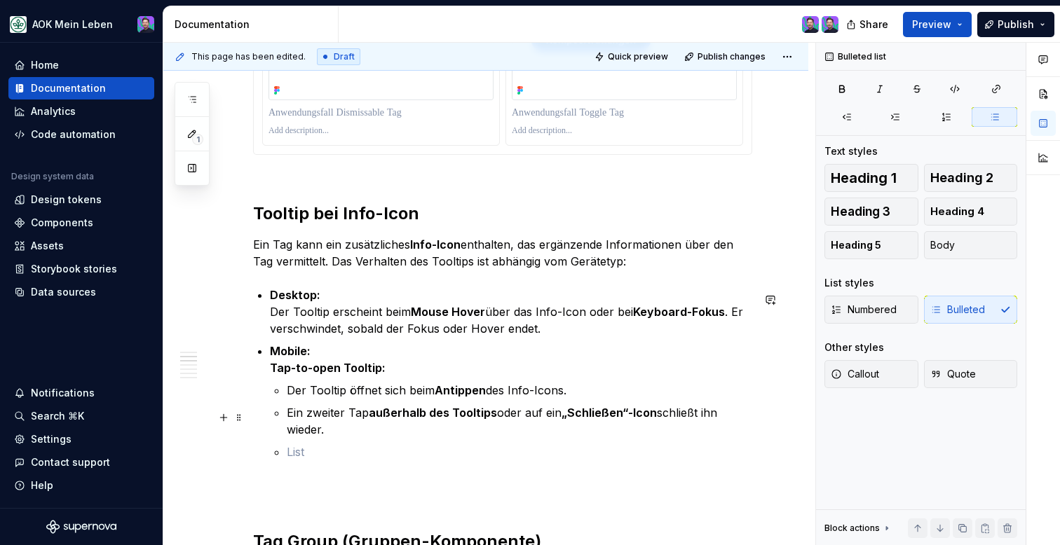
click at [403, 438] on p "Ein zweiter Tap außerhalb des Tooltips oder auf ein „Schließen“-Icon schließt i…" at bounding box center [519, 421] width 465 height 34
click at [419, 456] on p at bounding box center [519, 452] width 465 height 17
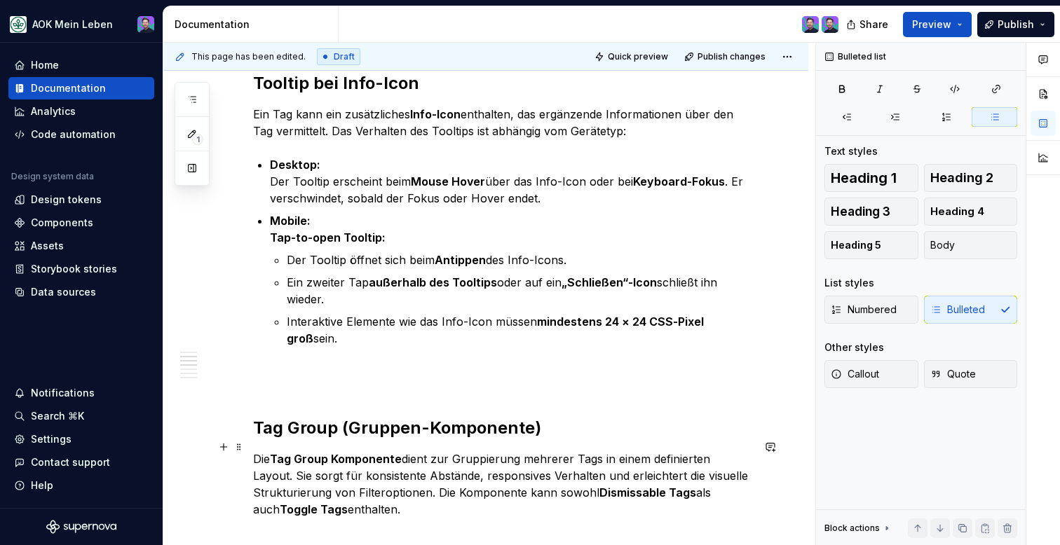
scroll to position [1112, 0]
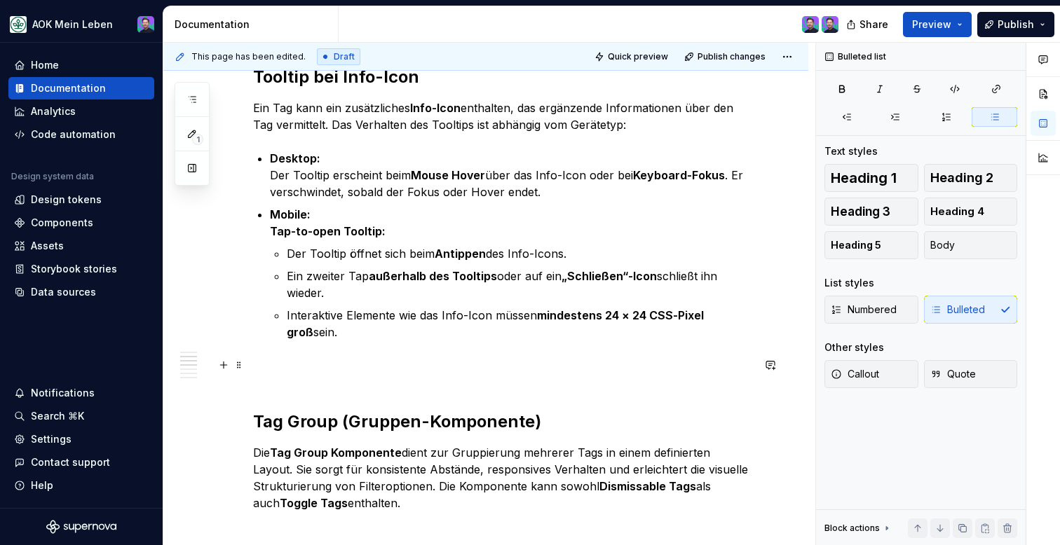
click at [432, 383] on h2 "Tag Group (Gruppen-Komponente)" at bounding box center [502, 399] width 499 height 67
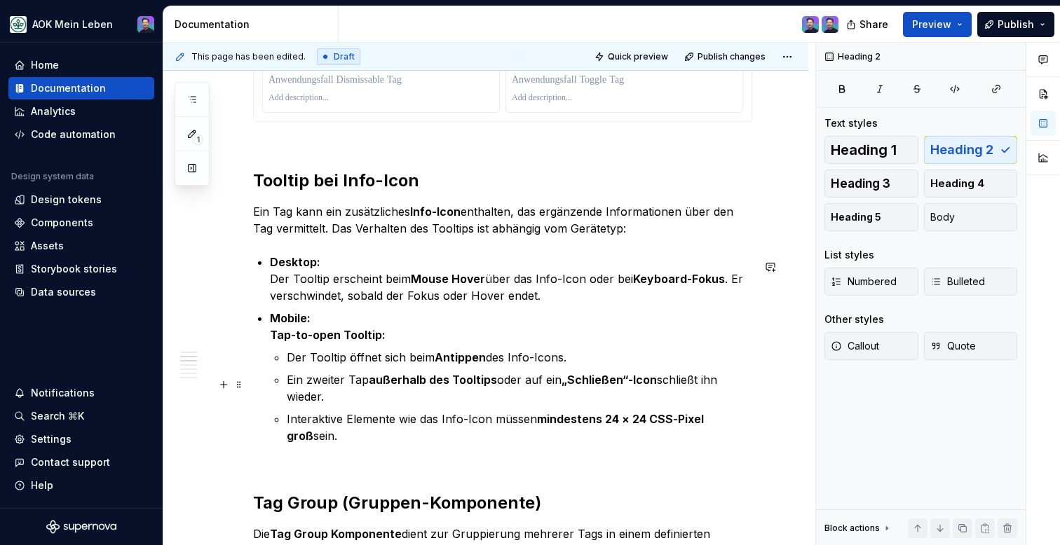
scroll to position [1021, 0]
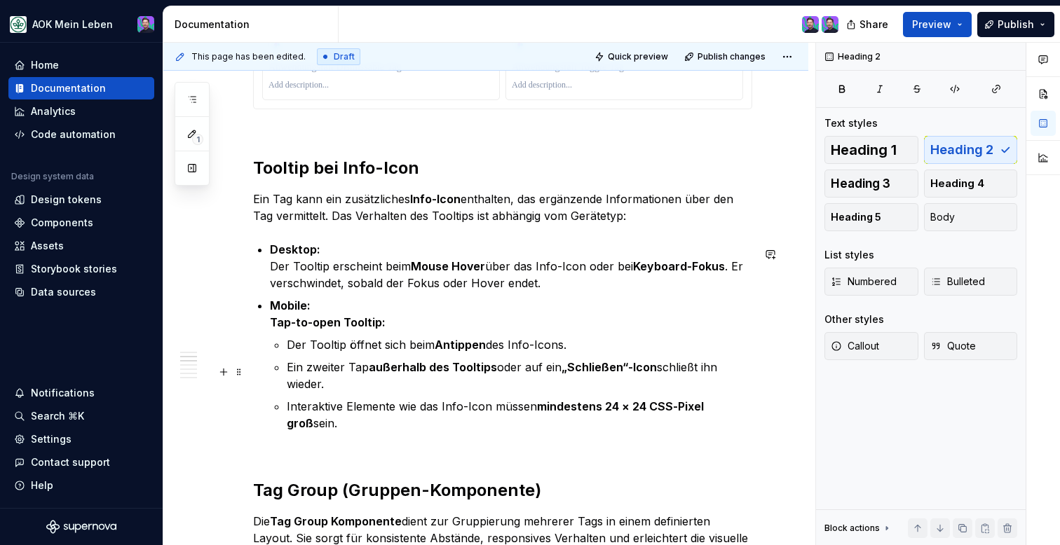
click at [588, 374] on strong "„Schließen“-Icon" at bounding box center [608, 367] width 95 height 14
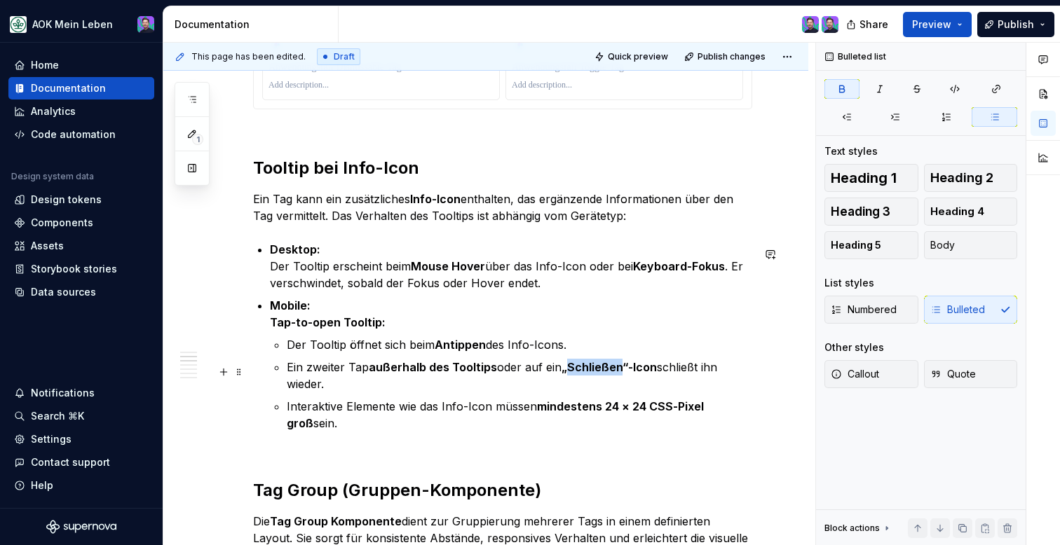
click at [588, 374] on strong "„Schließen“-Icon" at bounding box center [608, 367] width 95 height 14
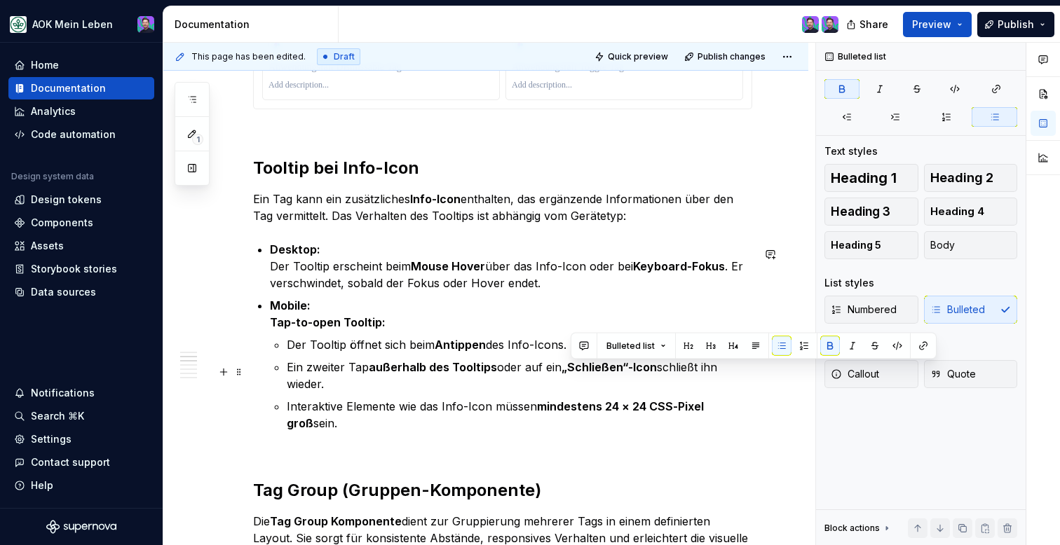
click at [604, 374] on strong "„Schließen“-Icon" at bounding box center [608, 367] width 95 height 14
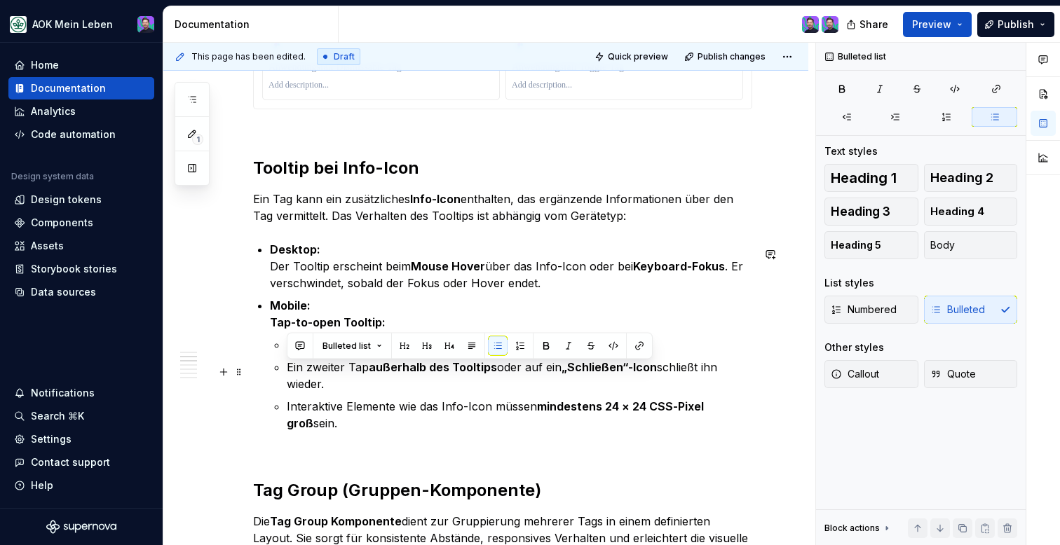
drag, startPoint x: 343, startPoint y: 383, endPoint x: 282, endPoint y: 372, distance: 62.1
click at [282, 372] on li "Mobile: Tap-to-open Tooltip: Der Tooltip öffnet sich beim Antippen des Info-Ico…" at bounding box center [511, 364] width 482 height 135
copy p "Ein zweiter Tap außerhalb des Tooltips oder auf ein „Schließen“-Icon schließt i…"
click at [585, 313] on p "Mobile: Tap-to-open Tooltip:" at bounding box center [511, 314] width 482 height 34
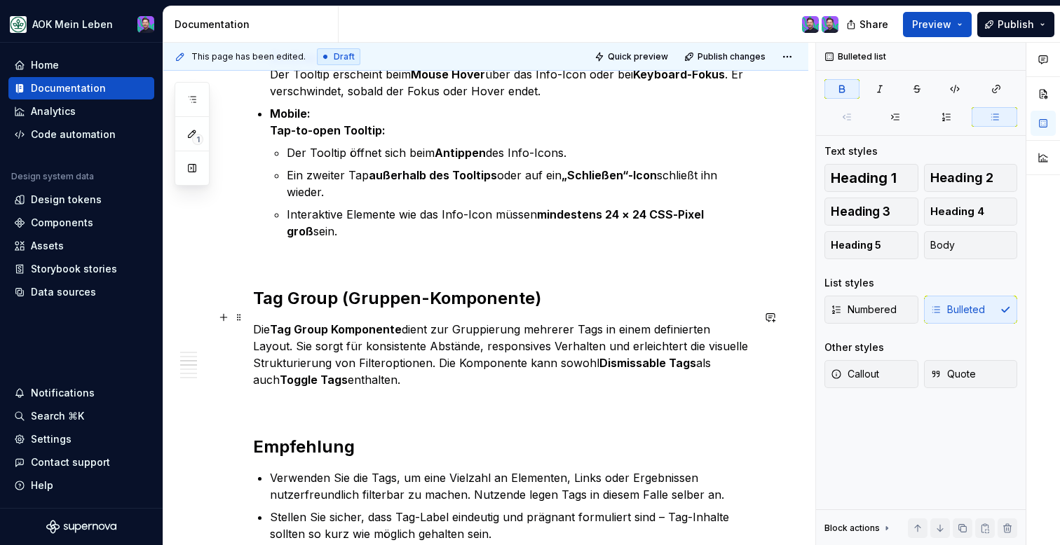
scroll to position [1214, 0]
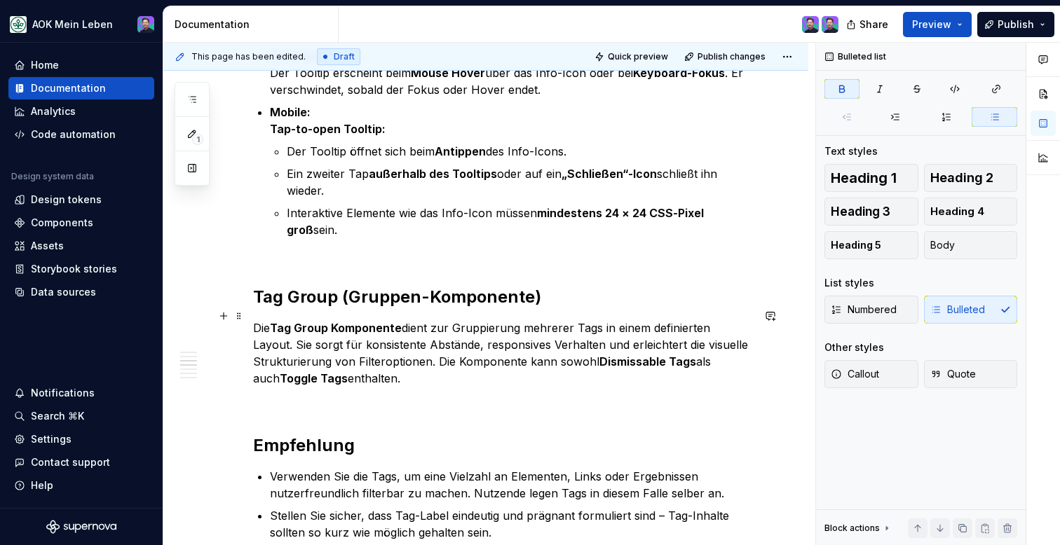
click at [500, 356] on p "Die Tag Group Komponente dient zur Gruppierung mehrerer Tags in einem definiert…" at bounding box center [502, 353] width 499 height 67
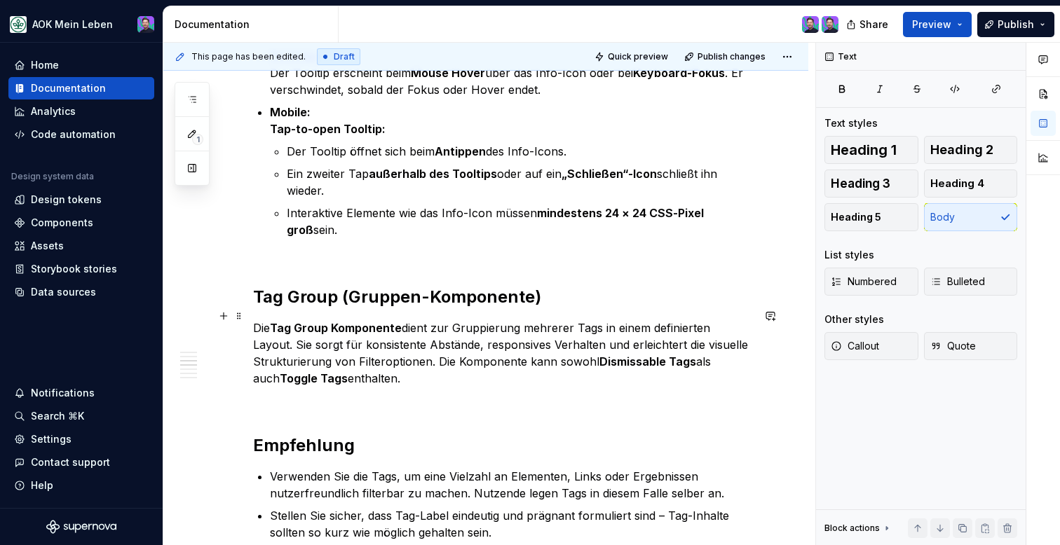
click at [494, 369] on p "Die Tag Group Komponente dient zur Gruppierung mehrerer Tags in einem definiert…" at bounding box center [502, 353] width 499 height 67
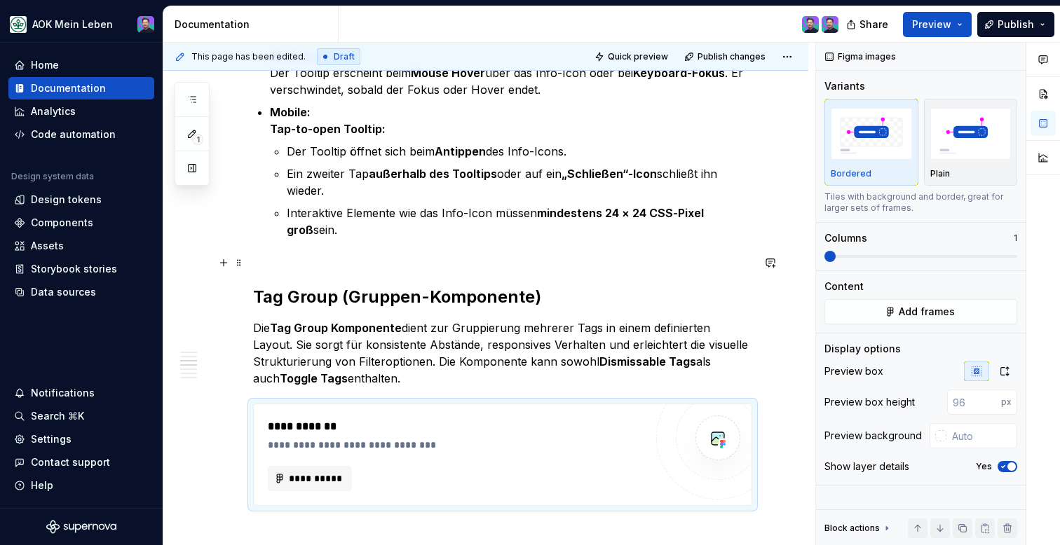
click at [411, 264] on h2 "Tag Group (Gruppen-Komponente)" at bounding box center [502, 286] width 499 height 45
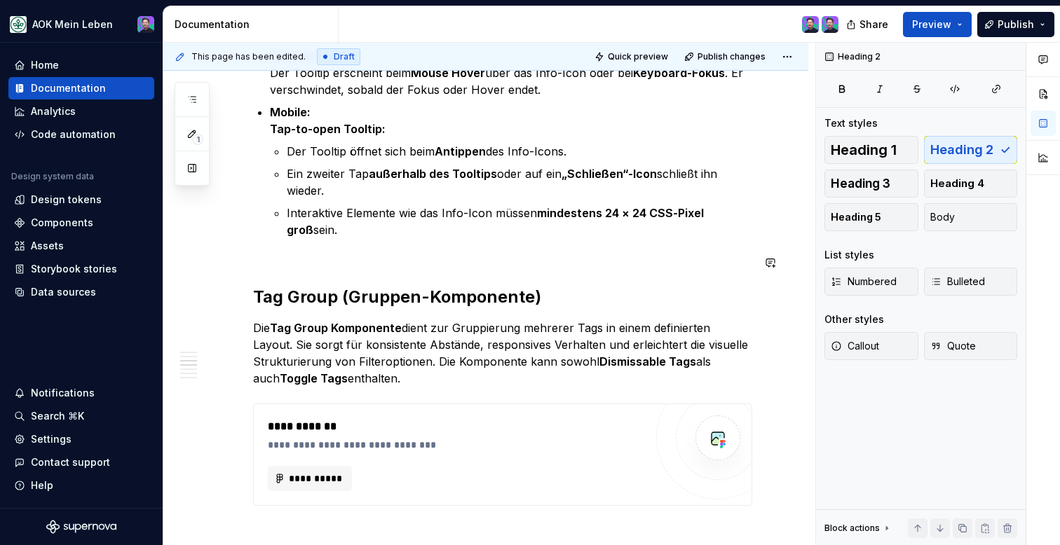
click at [411, 236] on div "Die Tag-Komponente ist ein einfaches wie gängiges Bedienelement, welches in ein…" at bounding box center [502, 252] width 499 height 2313
click at [786, 222] on div "Die Tag-Komponente ist ein einfaches wie gängiges Bedienelement, welches in ein…" at bounding box center [485, 326] width 645 height 2526
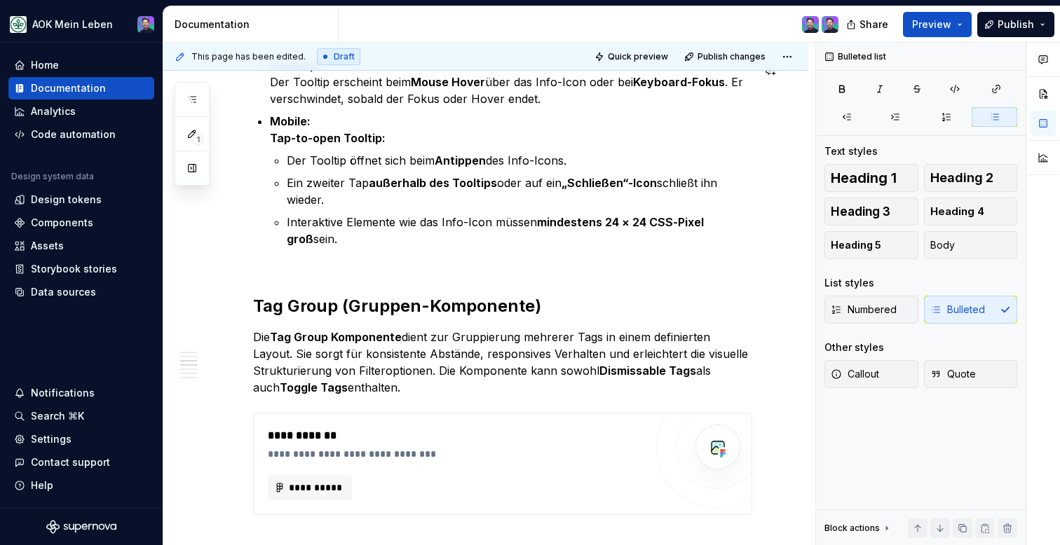
scroll to position [1209, 0]
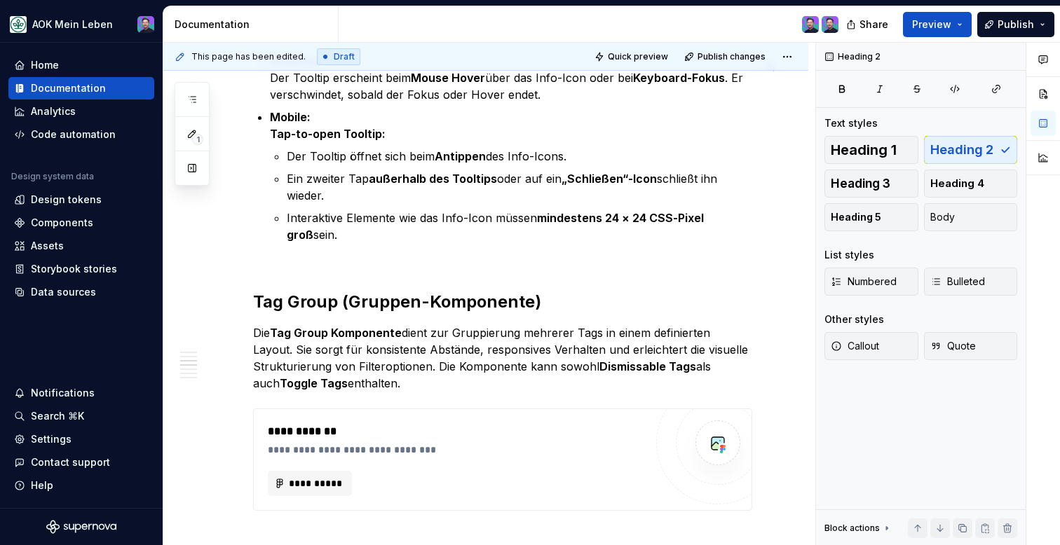
click at [728, 254] on div "Die Tag-Komponente ist ein einfaches wie gängiges Bedienelement, welches in ein…" at bounding box center [502, 257] width 499 height 2313
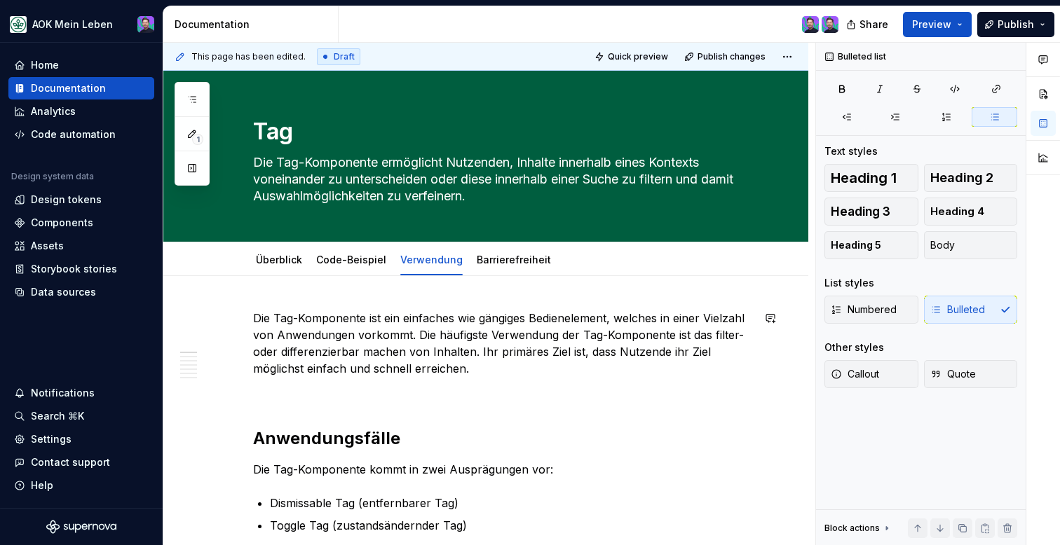
scroll to position [0, 0]
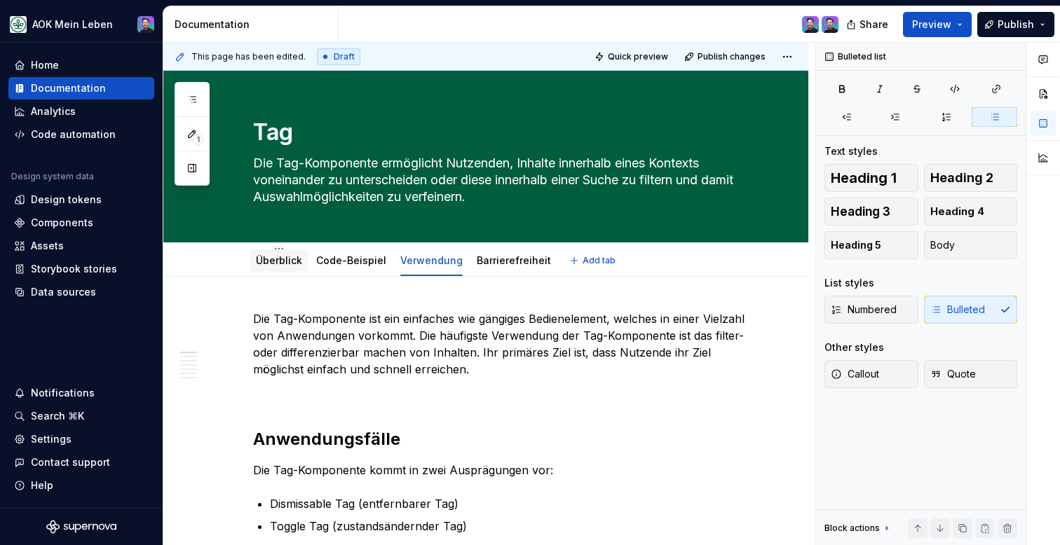
click at [285, 267] on div "Überblick" at bounding box center [279, 261] width 46 height 14
click at [288, 264] on link "Überblick" at bounding box center [279, 260] width 46 height 12
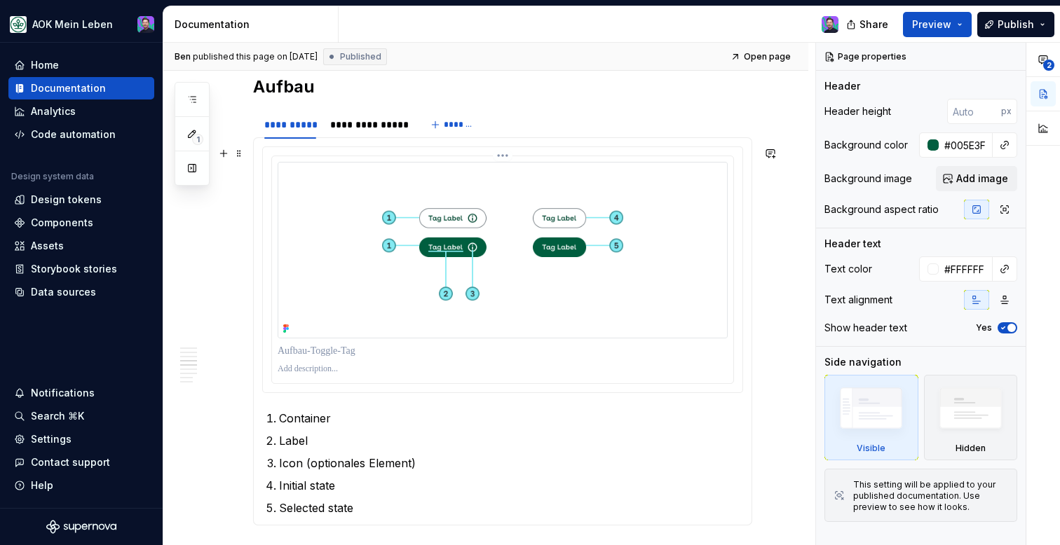
scroll to position [980, 0]
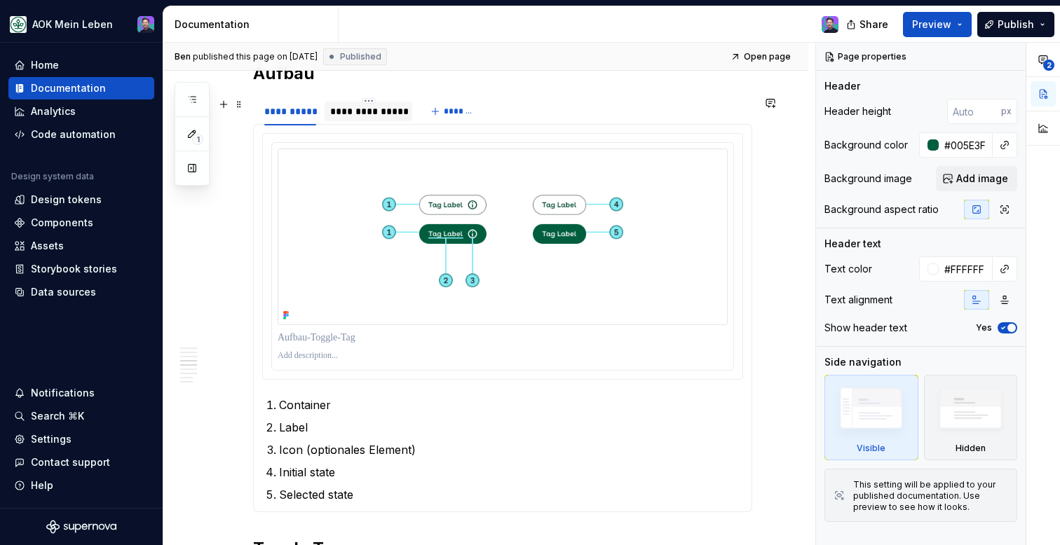
click at [376, 116] on div "**********" at bounding box center [368, 111] width 76 height 14
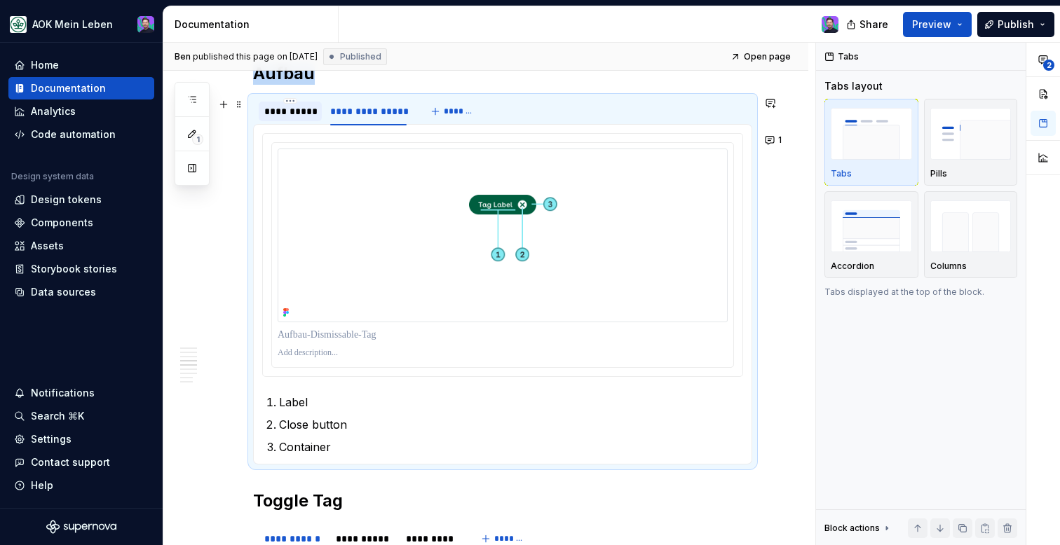
click at [276, 116] on div "**********" at bounding box center [290, 111] width 52 height 14
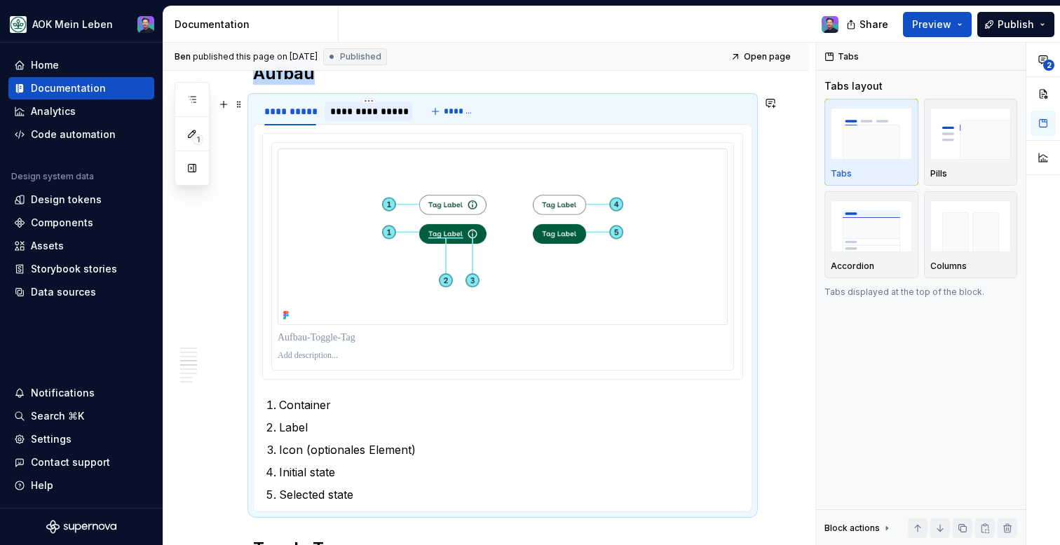
click at [347, 113] on div "**********" at bounding box center [368, 111] width 76 height 14
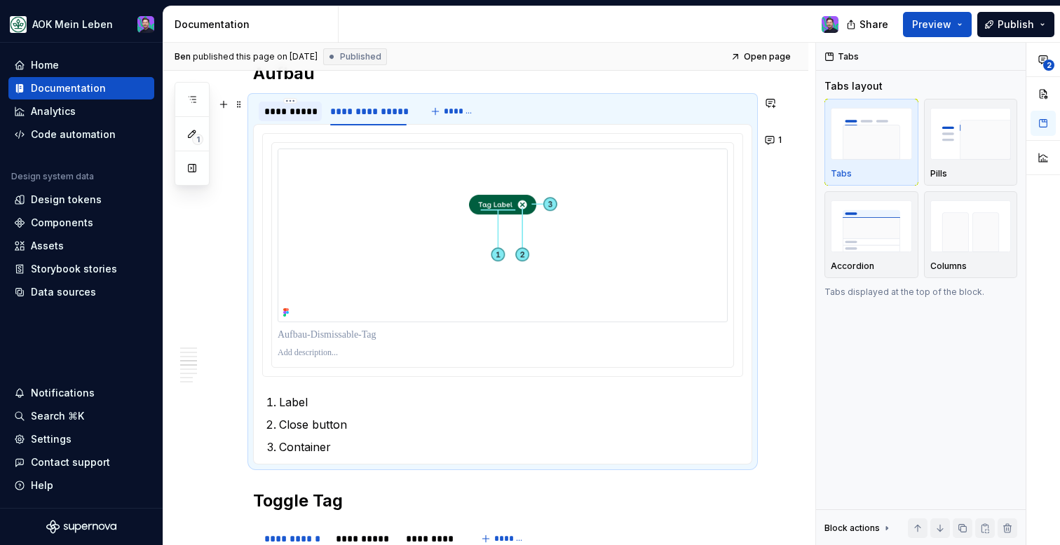
click at [301, 114] on div "**********" at bounding box center [290, 111] width 52 height 14
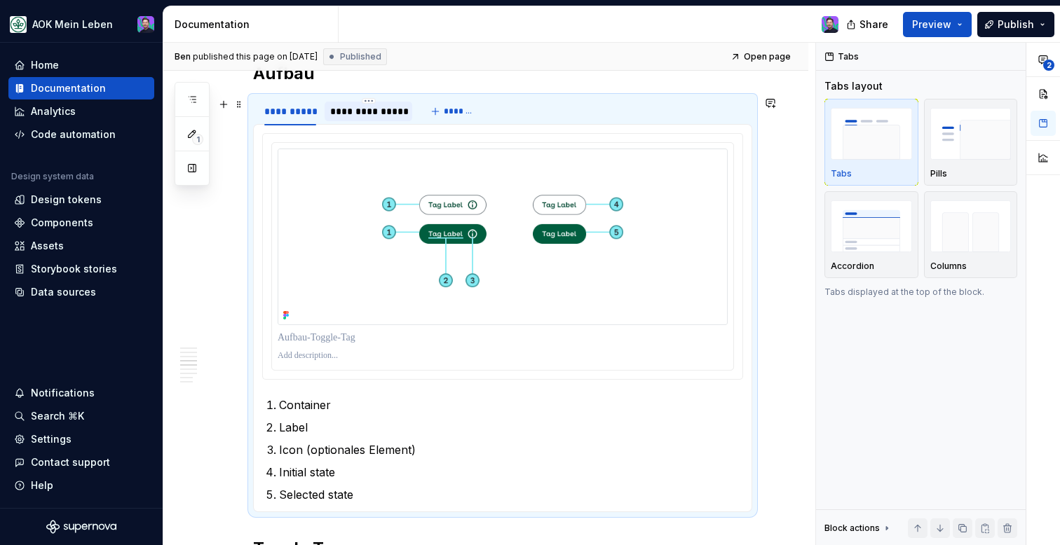
click at [366, 115] on div "**********" at bounding box center [368, 111] width 76 height 14
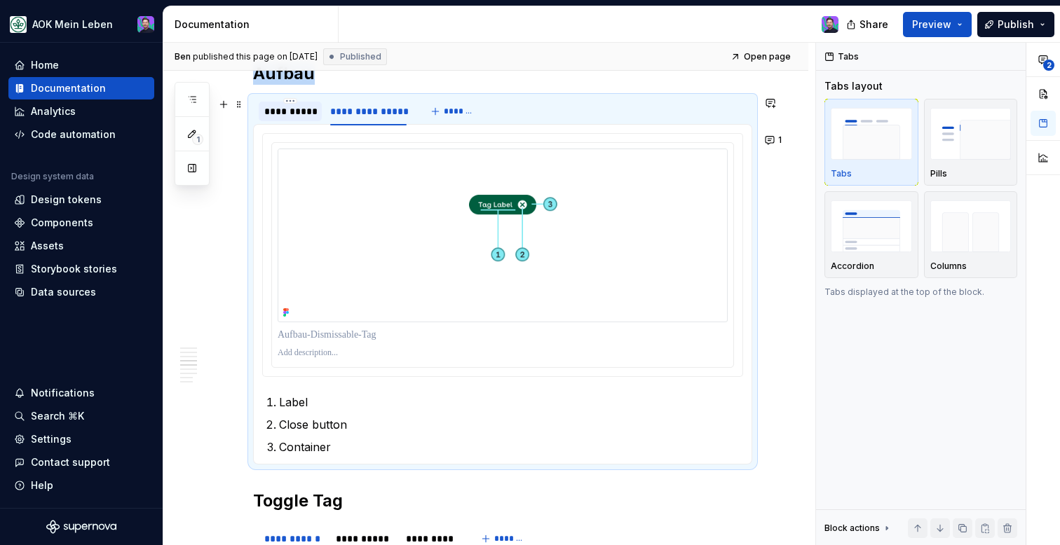
click at [290, 114] on div "**********" at bounding box center [290, 111] width 52 height 14
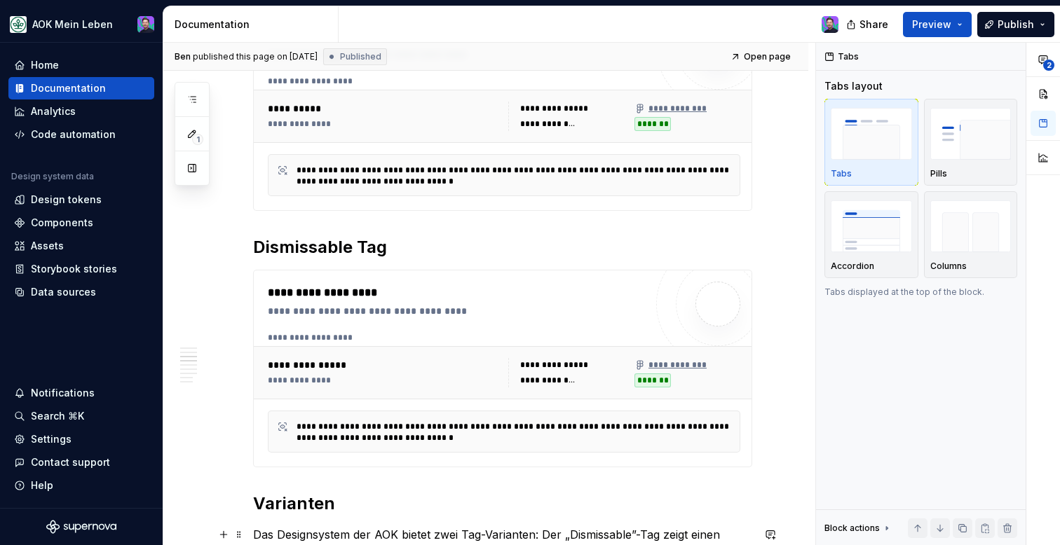
scroll to position [0, 0]
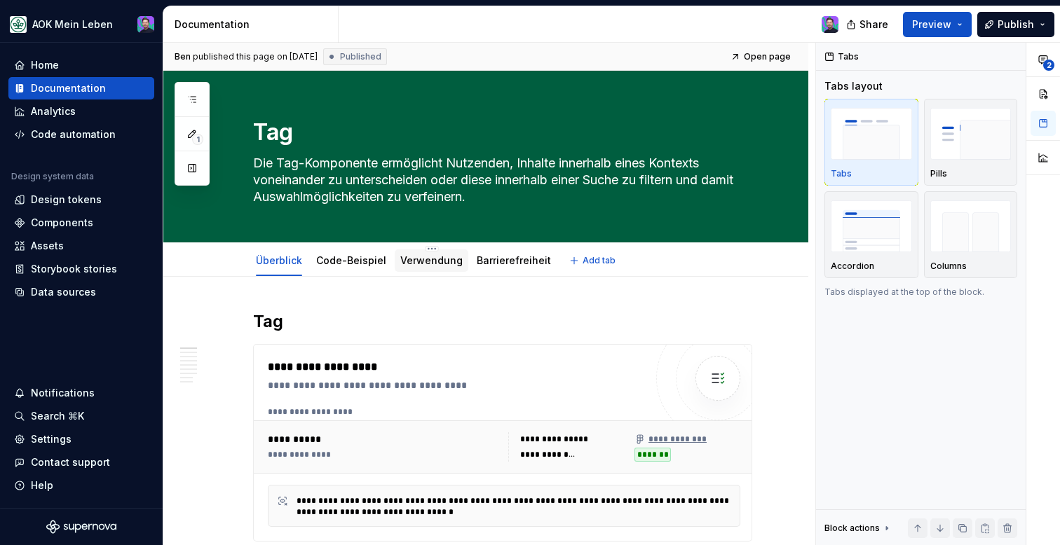
click at [428, 265] on link "Verwendung" at bounding box center [431, 260] width 62 height 12
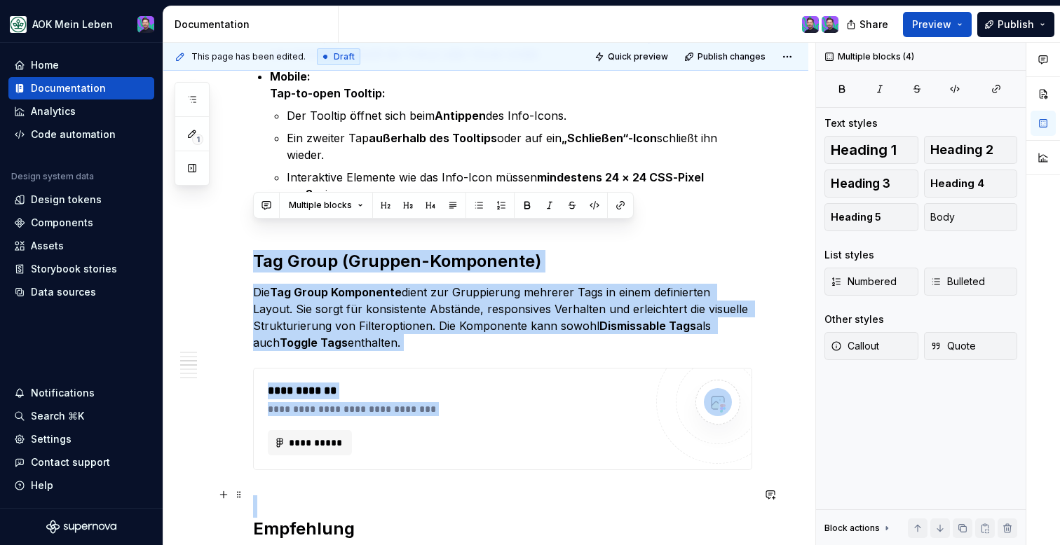
scroll to position [1316, 0]
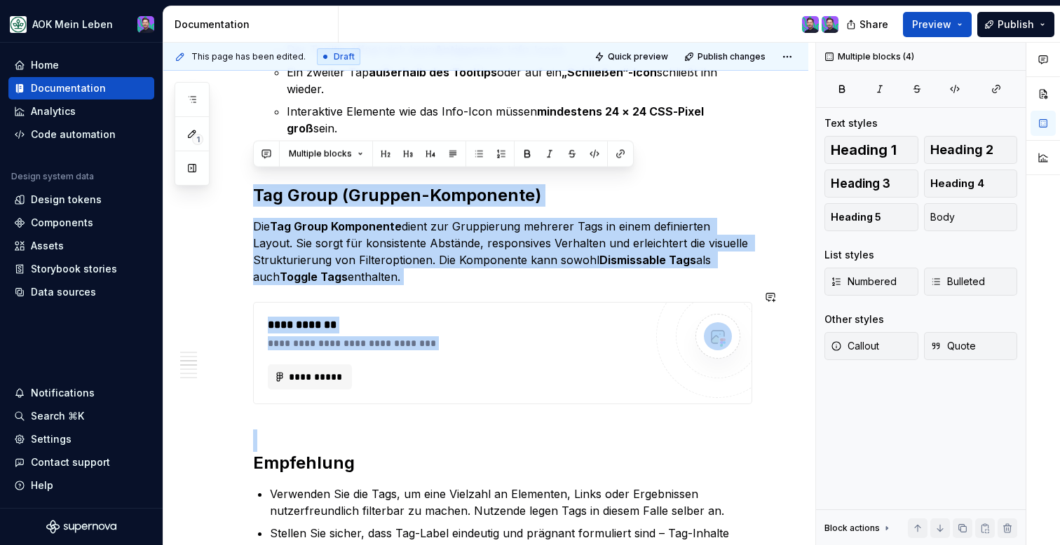
drag, startPoint x: 254, startPoint y: 266, endPoint x: 740, endPoint y: 406, distance: 504.9
click at [740, 406] on div "Die Tag-Komponente ist ein einfaches wie gängiges Bedienelement, welches in ein…" at bounding box center [502, 151] width 499 height 2313
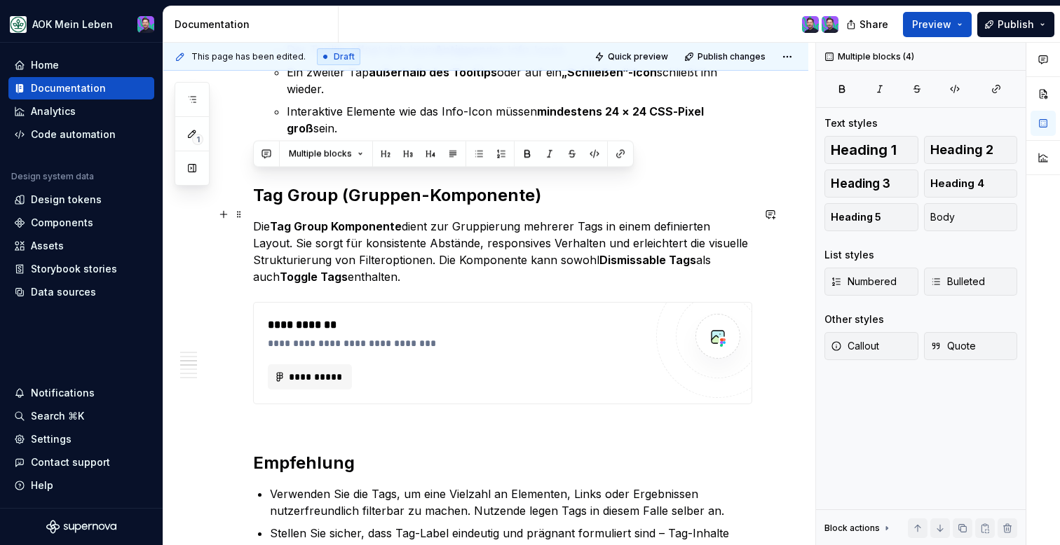
click at [678, 253] on strong "Dismissable Tags" at bounding box center [647, 260] width 97 height 14
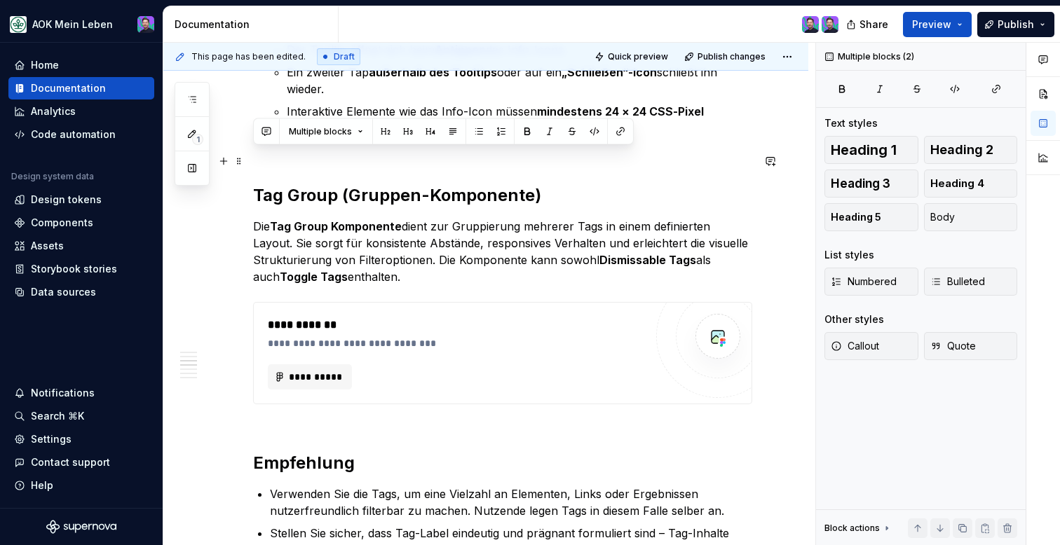
drag, startPoint x: 406, startPoint y: 273, endPoint x: 212, endPoint y: 163, distance: 222.6
click at [212, 163] on div "Die Tag-Komponente ist ein einfaches wie gängiges Bedienelement, welches in ein…" at bounding box center [485, 224] width 645 height 2526
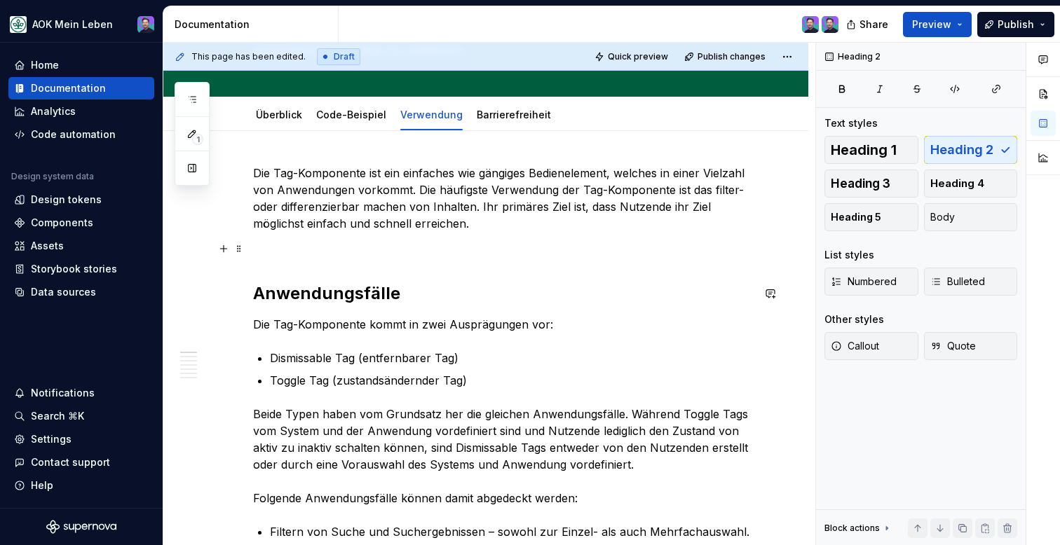
scroll to position [0, 0]
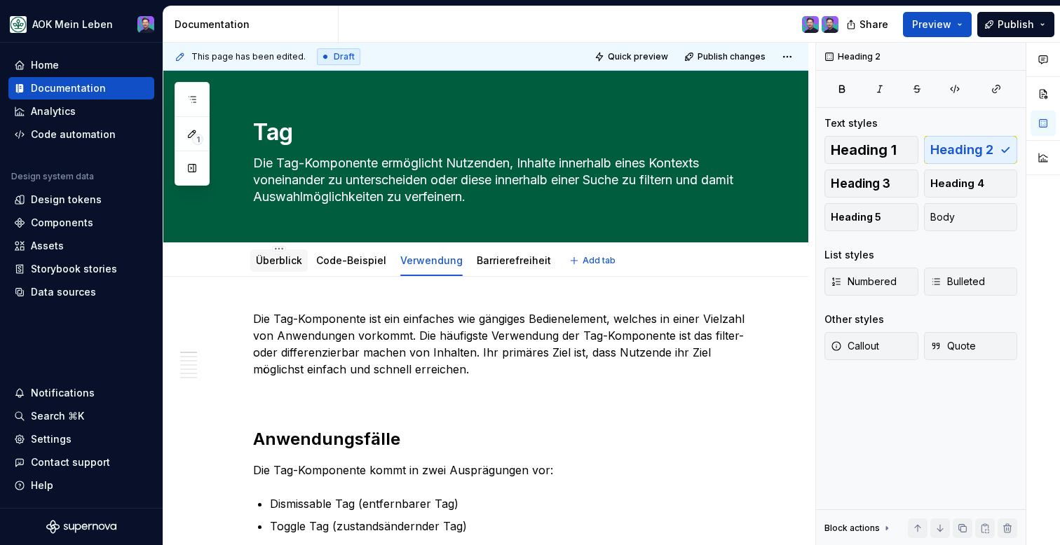
click at [269, 257] on link "Überblick" at bounding box center [279, 260] width 46 height 12
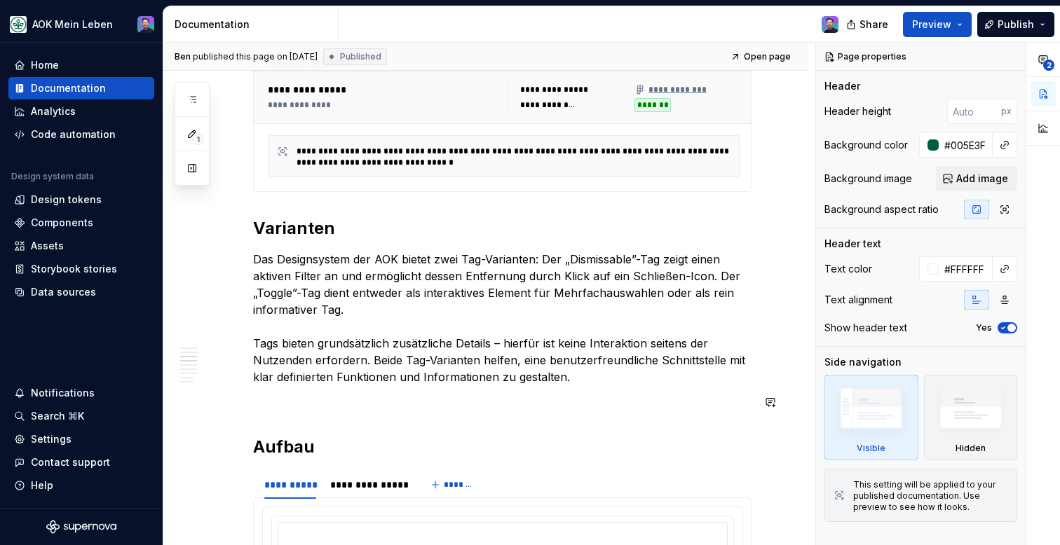
scroll to position [608, 0]
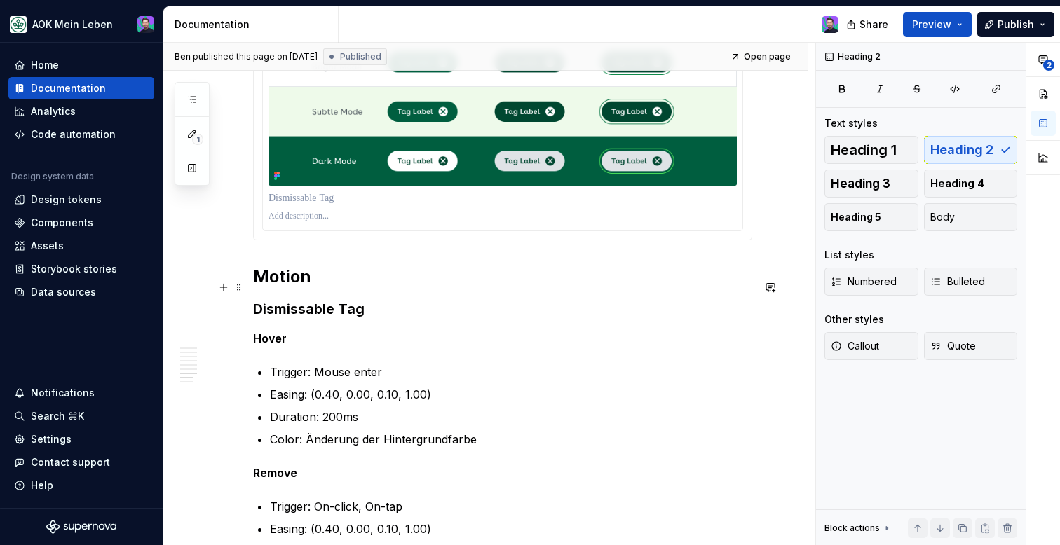
scroll to position [2088, 0]
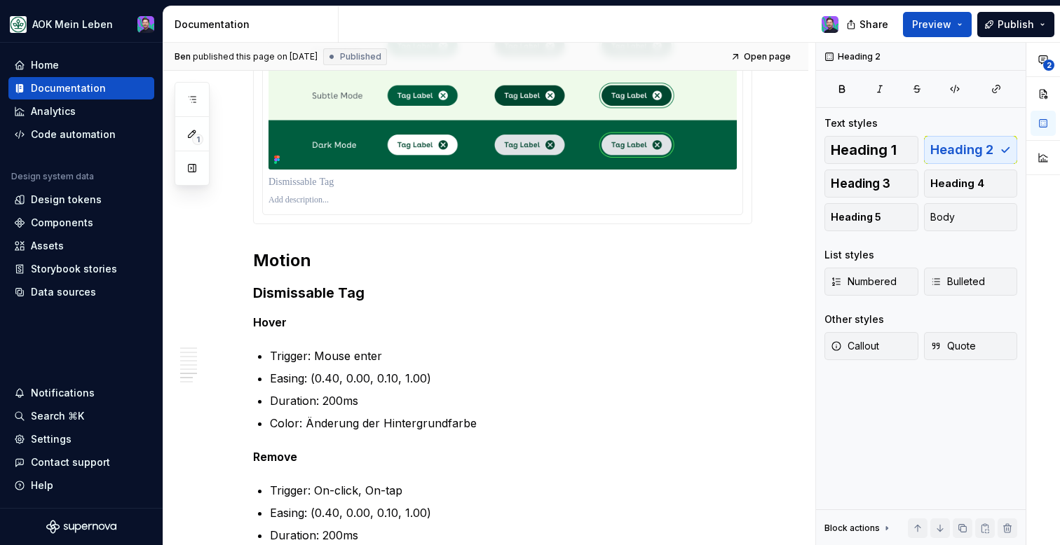
click at [321, 224] on div at bounding box center [502, 97] width 499 height 254
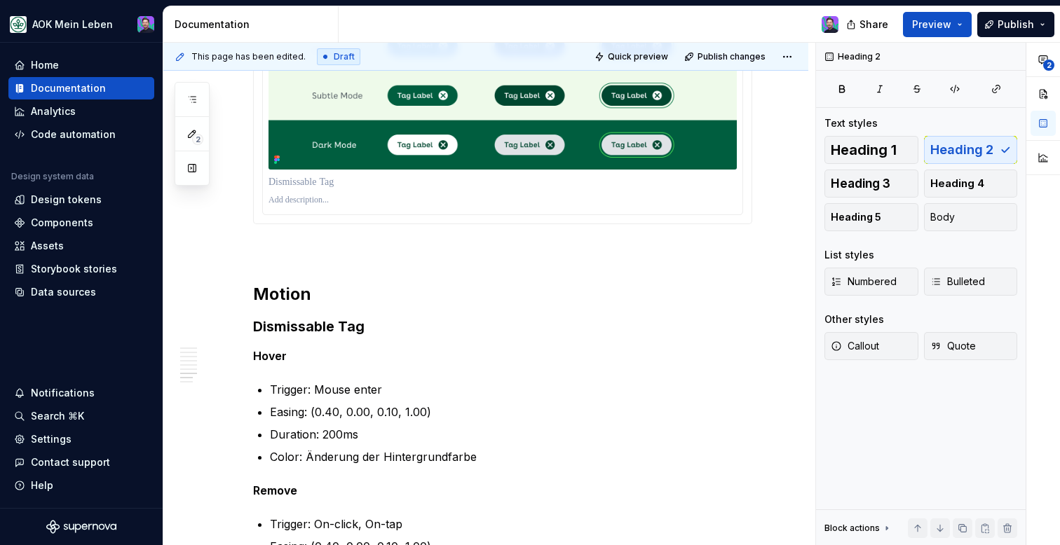
type textarea "*"
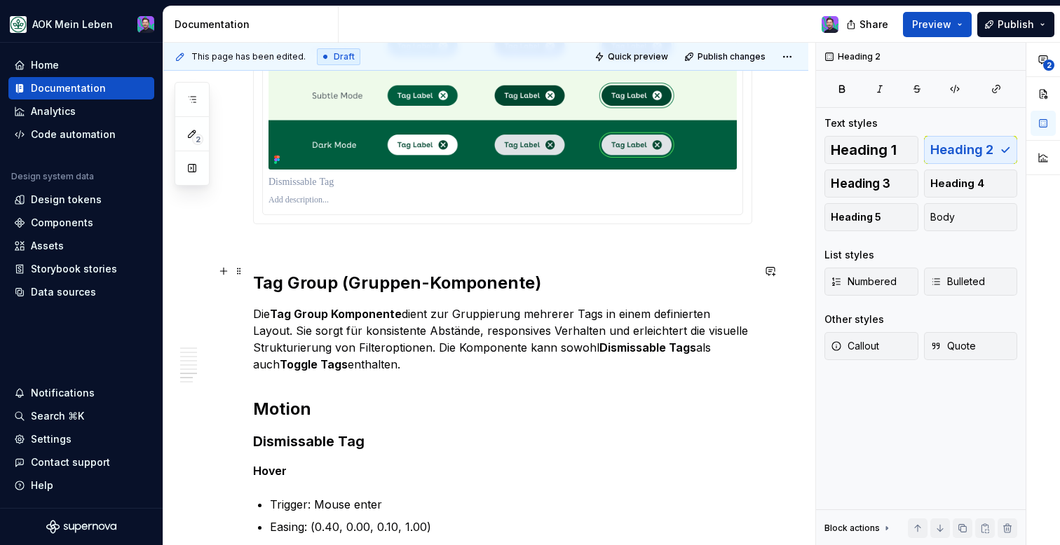
click at [292, 261] on h2 "Tag Group (Gruppen-Komponente)" at bounding box center [502, 272] width 499 height 45
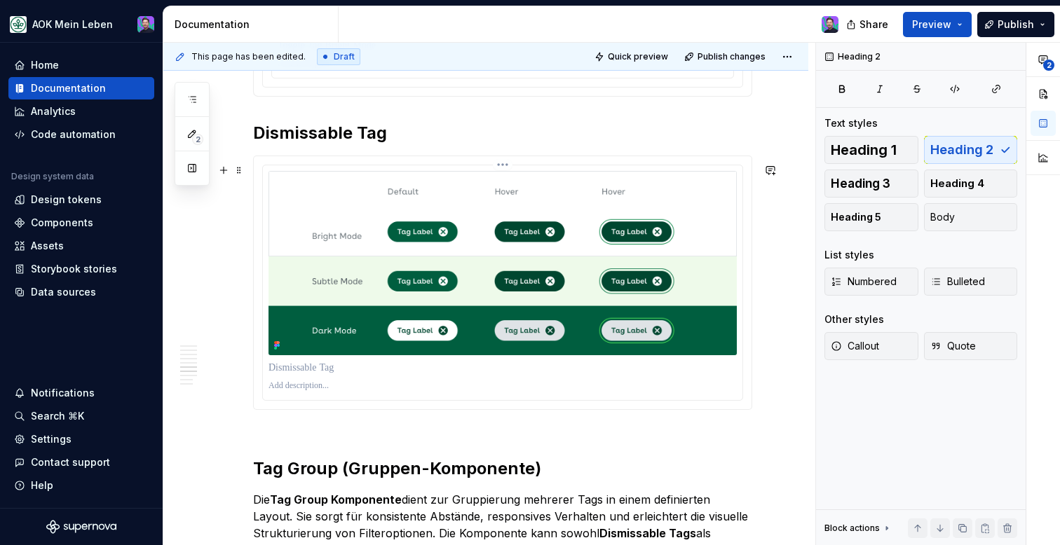
scroll to position [1932, 0]
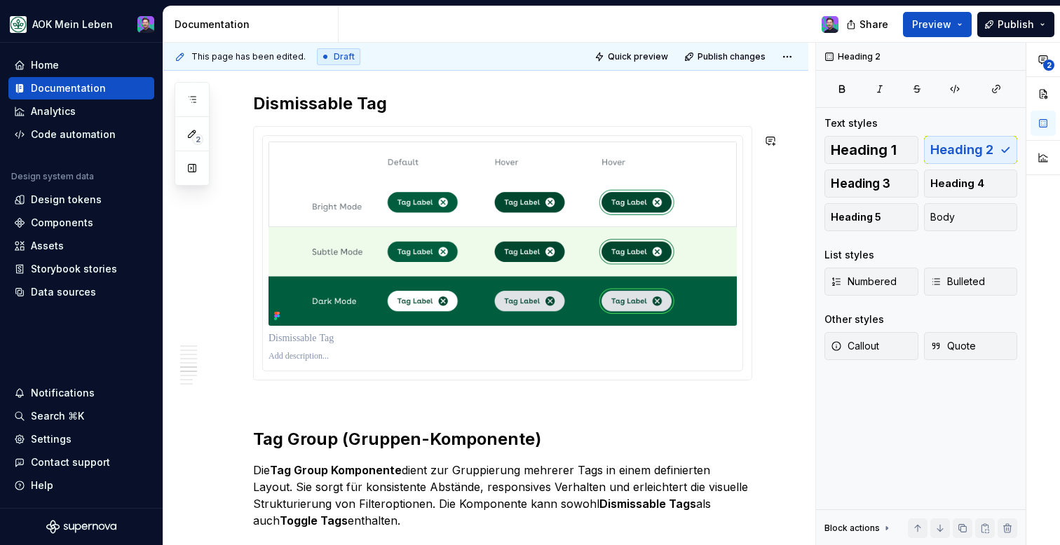
click at [290, 420] on h2 "Tag Group (Gruppen-Komponente)" at bounding box center [502, 428] width 499 height 45
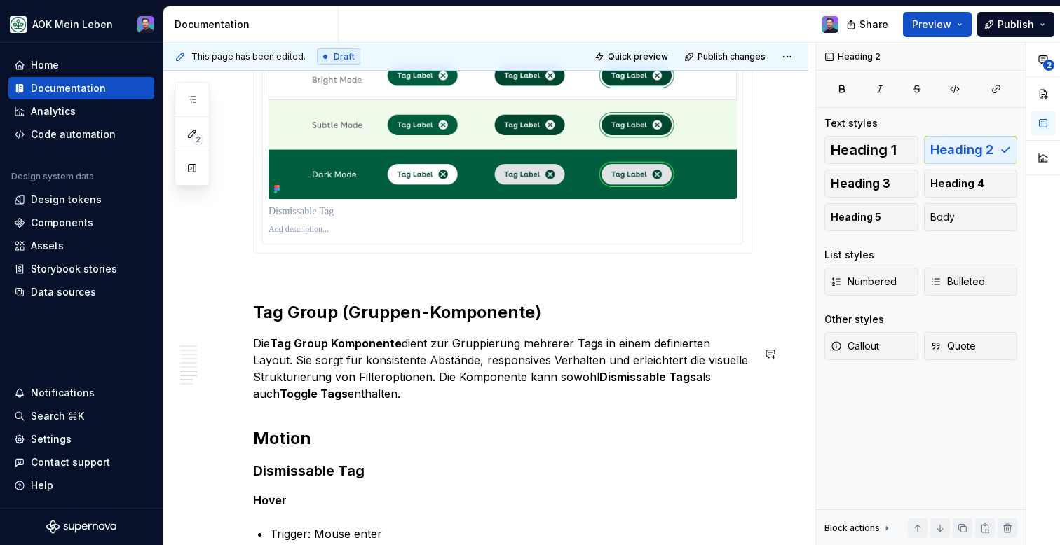
scroll to position [2063, 0]
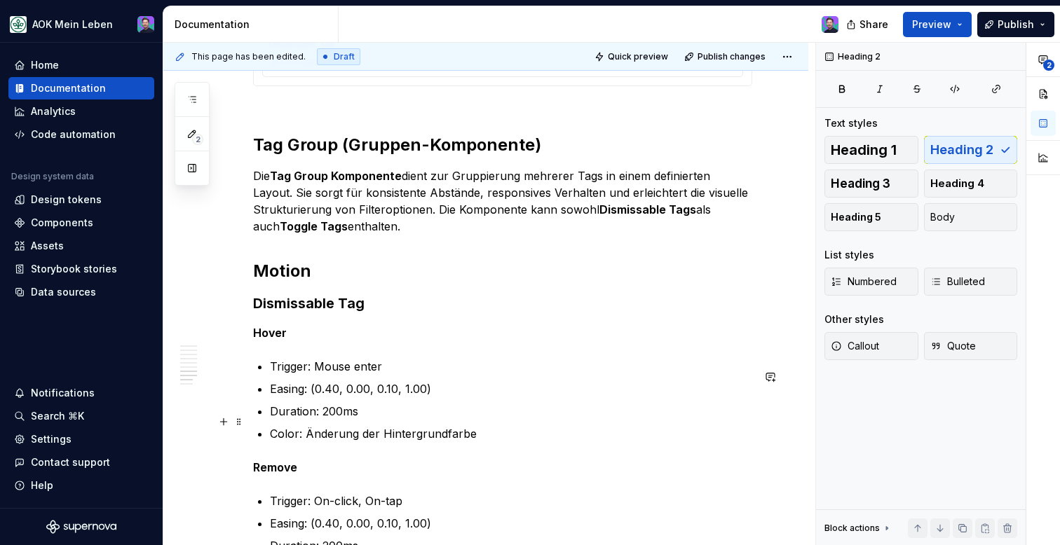
scroll to position [2223, 0]
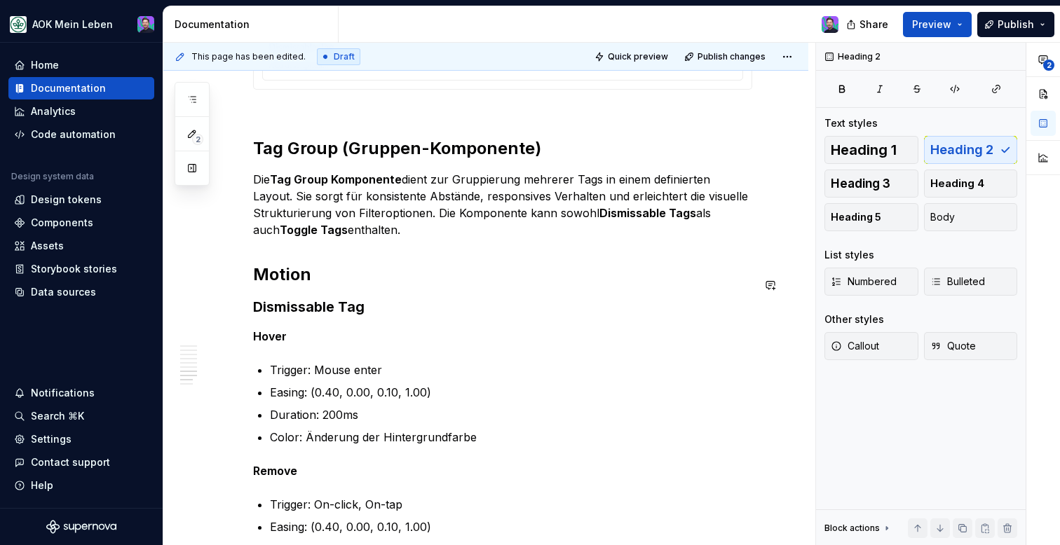
click at [417, 238] on p "Die Tag Group Komponente dient zur Gruppierung mehrerer Tags in einem definiert…" at bounding box center [502, 204] width 499 height 67
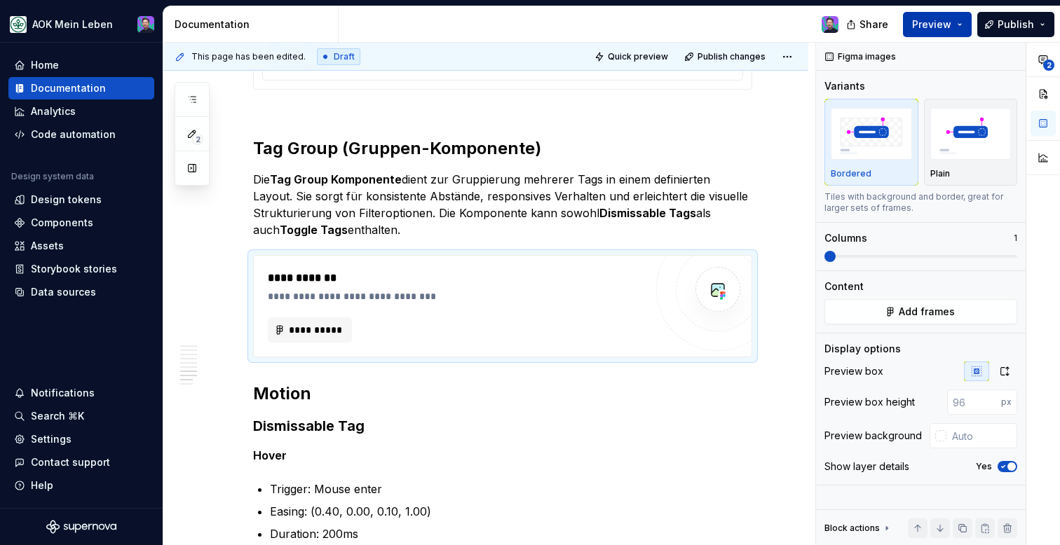
click at [924, 21] on span "Preview" at bounding box center [931, 25] width 39 height 14
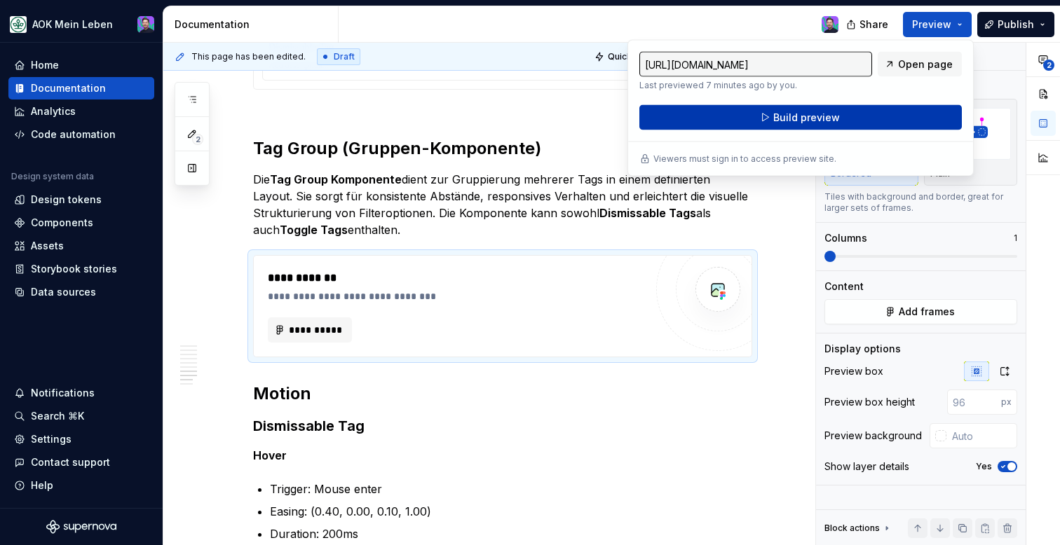
click at [809, 117] on span "Build preview" at bounding box center [806, 118] width 67 height 14
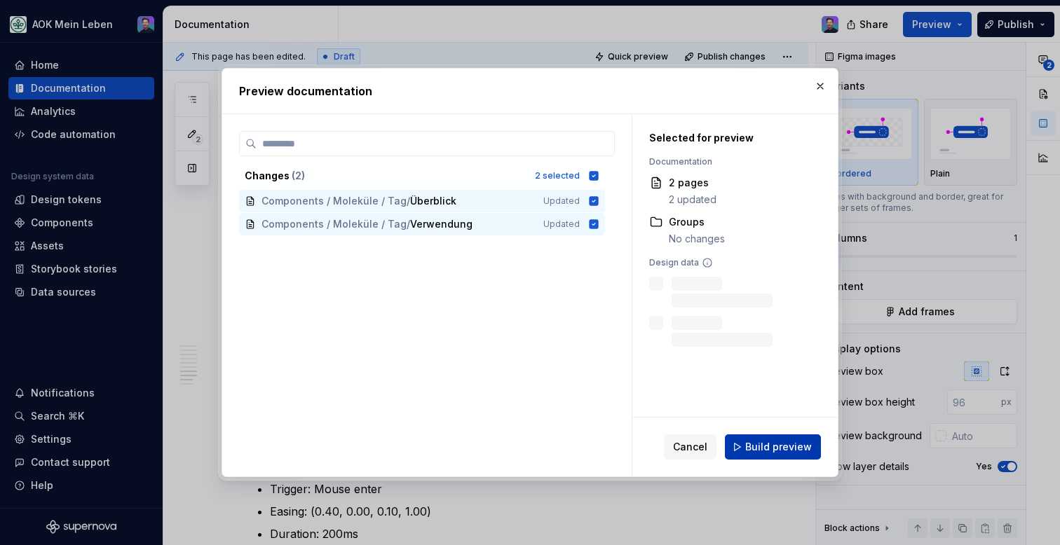
click at [733, 441] on button "Build preview" at bounding box center [773, 447] width 96 height 25
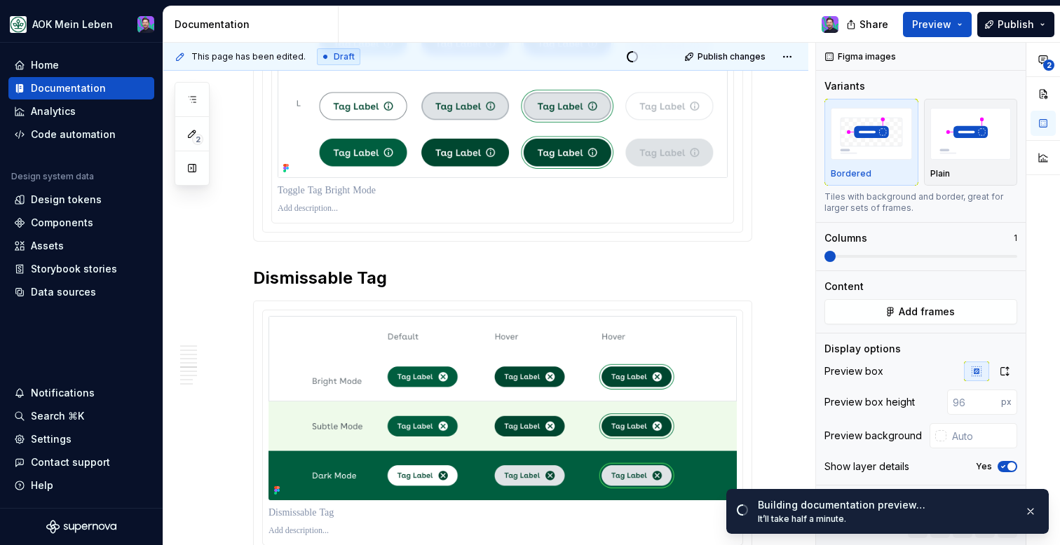
scroll to position [1747, 0]
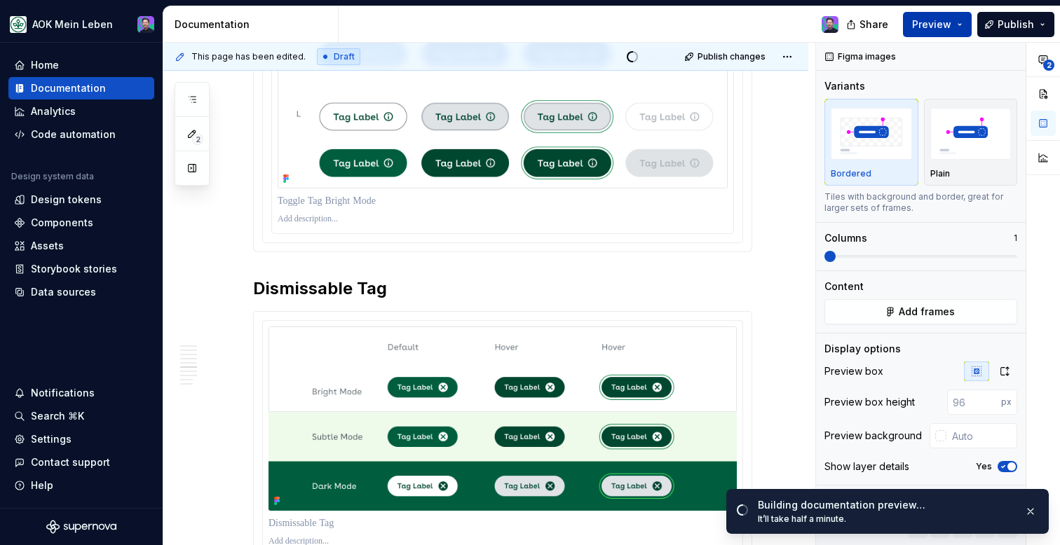
click at [958, 24] on button "Preview" at bounding box center [937, 24] width 69 height 25
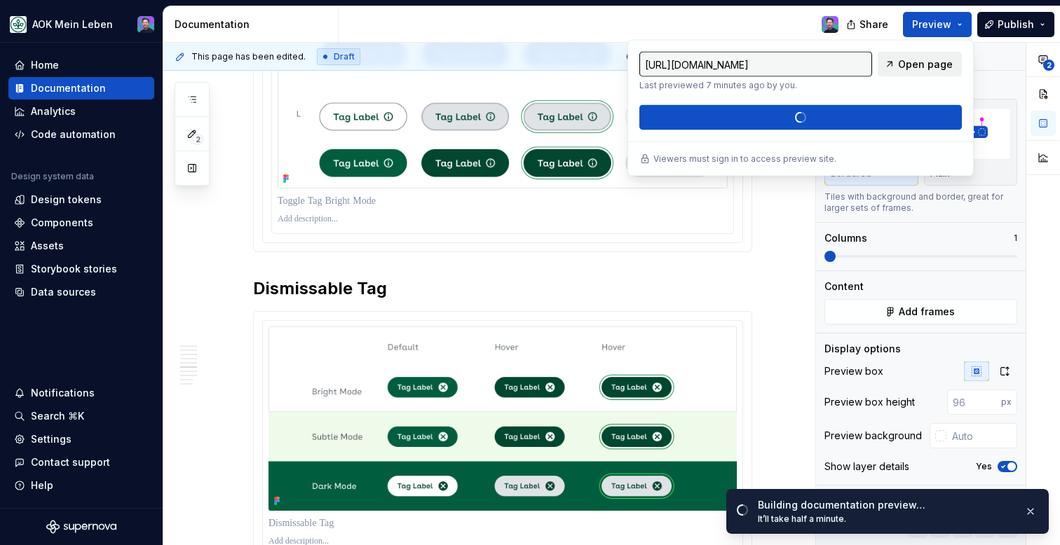
click at [932, 57] on span "Open page" at bounding box center [925, 64] width 55 height 14
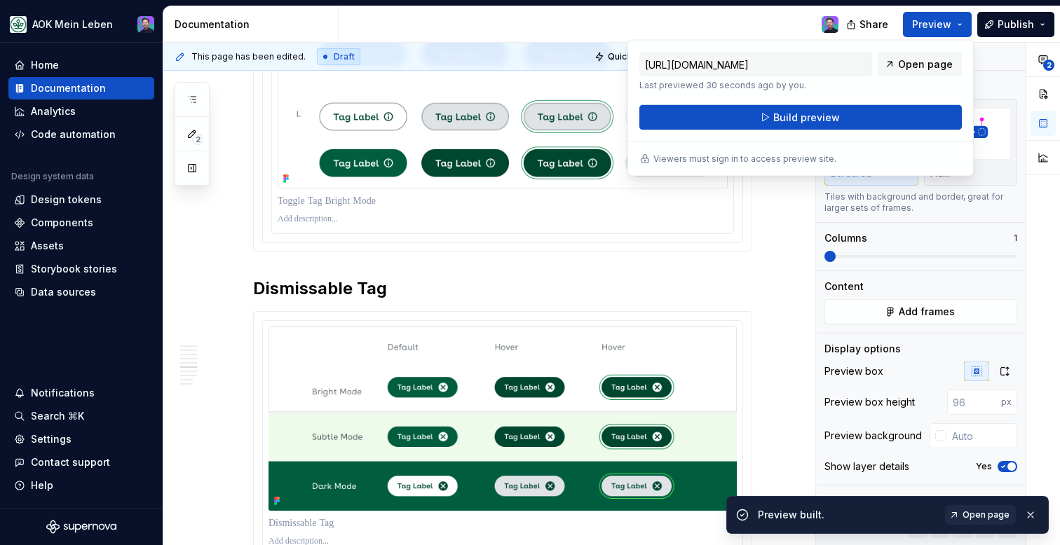
click at [902, 79] on div "[URL][DOMAIN_NAME] Last previewed 30 seconds ago by you. Open page" at bounding box center [800, 71] width 322 height 39
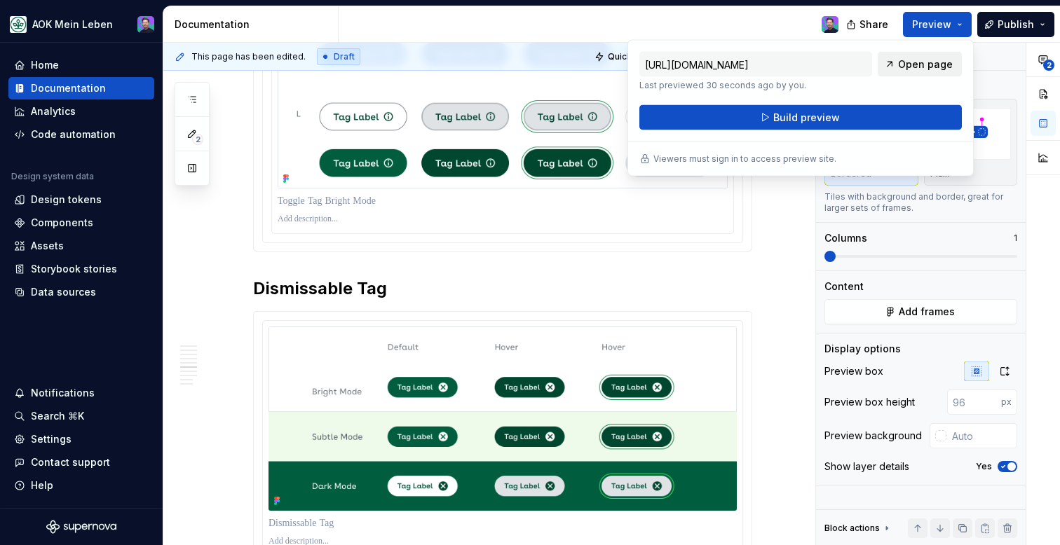
click at [916, 62] on span "Open page" at bounding box center [925, 64] width 55 height 14
click at [653, 134] on div "[URL][DOMAIN_NAME] Last previewed 30 seconds ago by you. Open page Build previe…" at bounding box center [800, 108] width 346 height 137
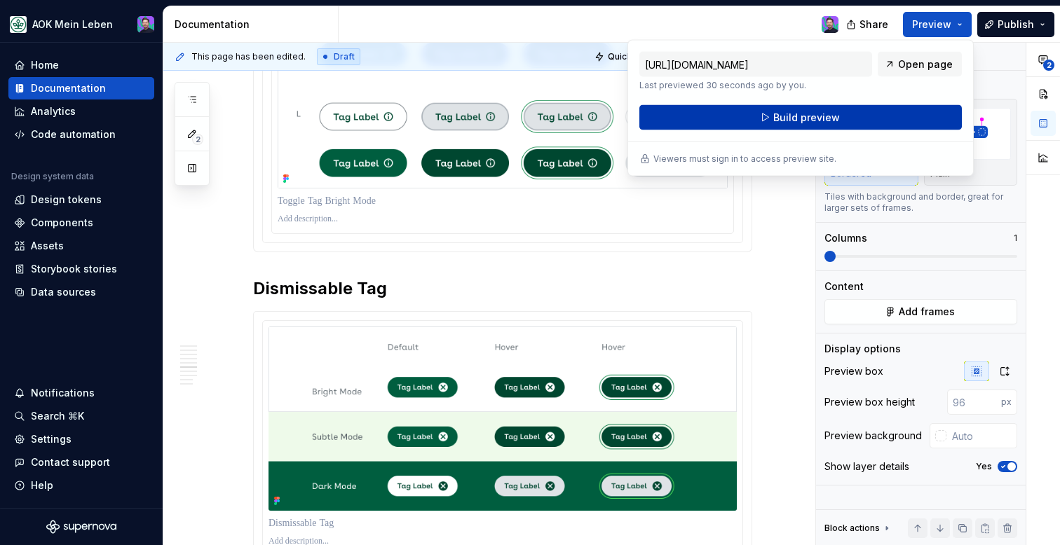
click at [665, 118] on button "Build preview" at bounding box center [800, 117] width 322 height 25
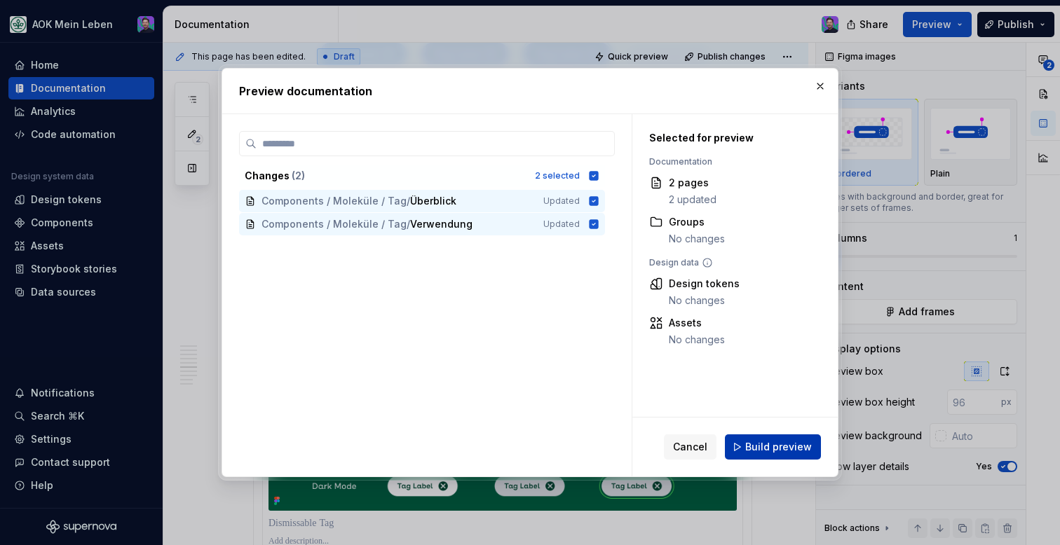
click at [770, 435] on button "Build preview" at bounding box center [773, 447] width 96 height 25
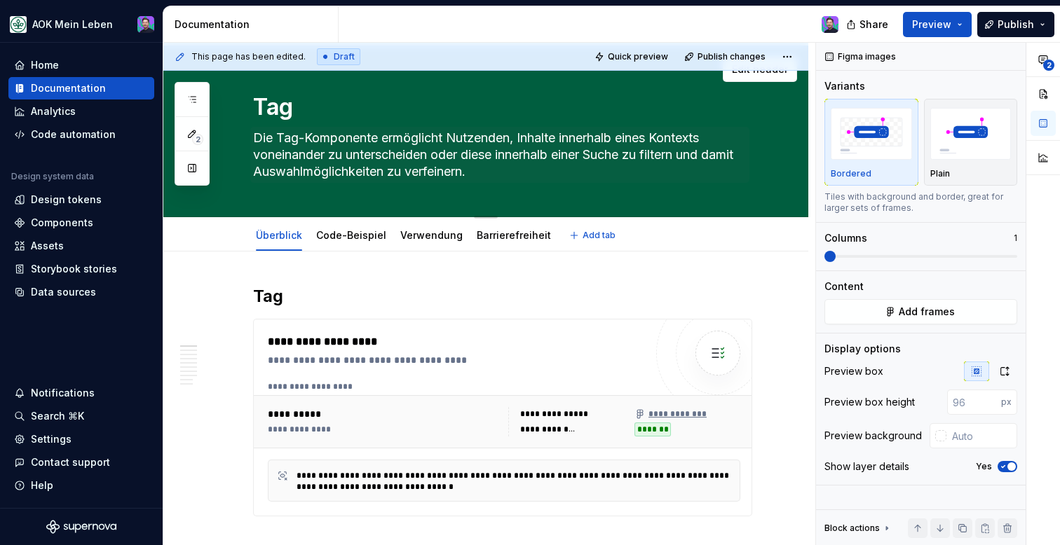
scroll to position [0, 0]
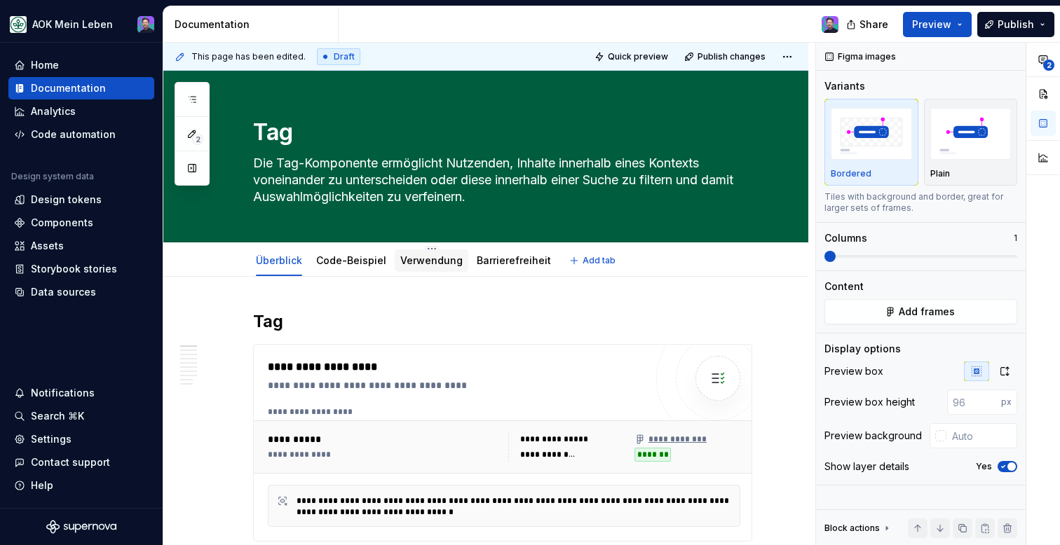
click at [406, 271] on div "Verwendung" at bounding box center [432, 261] width 74 height 22
click at [412, 259] on link "Verwendung" at bounding box center [431, 260] width 62 height 12
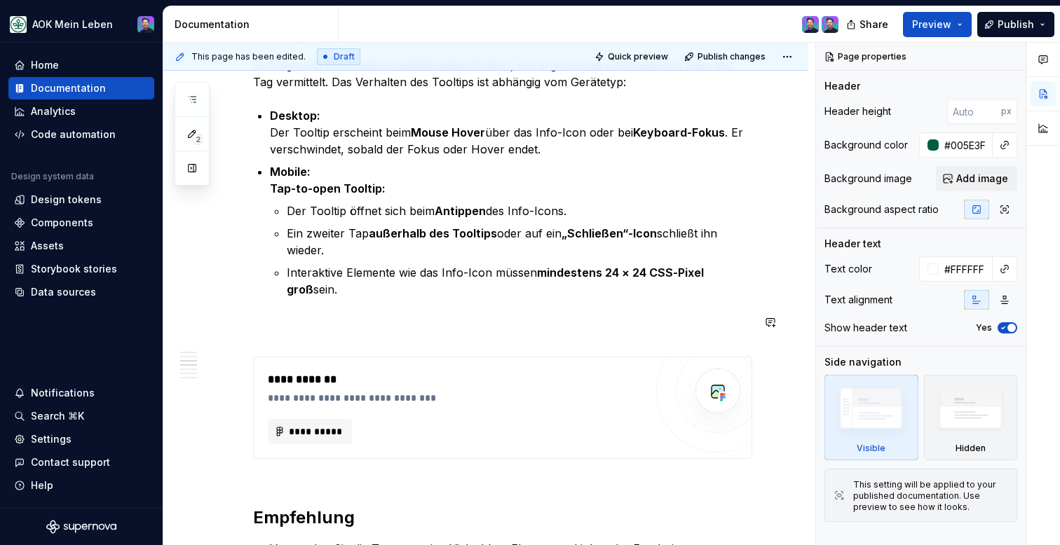
scroll to position [1162, 0]
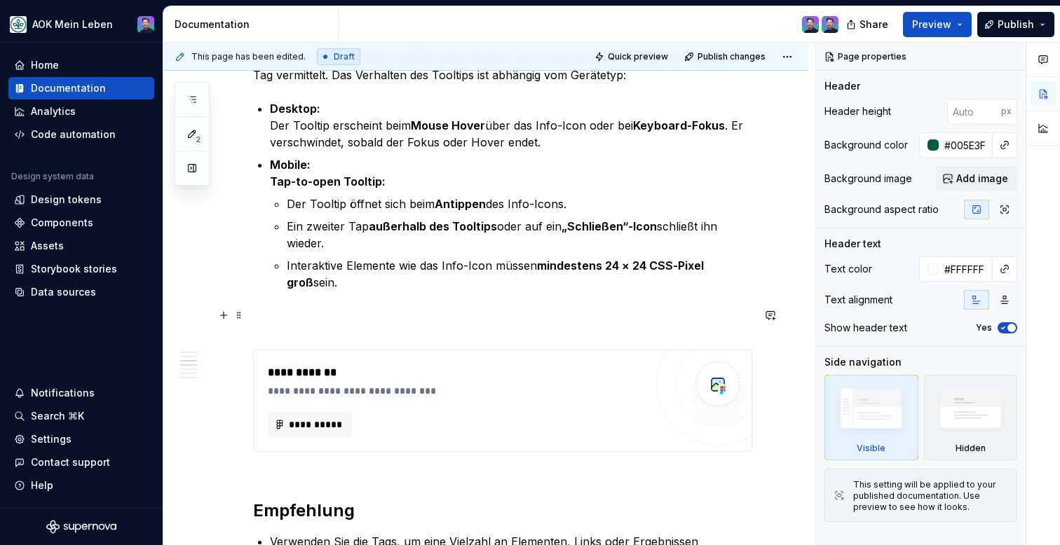
click at [424, 316] on h2 at bounding box center [502, 327] width 499 height 22
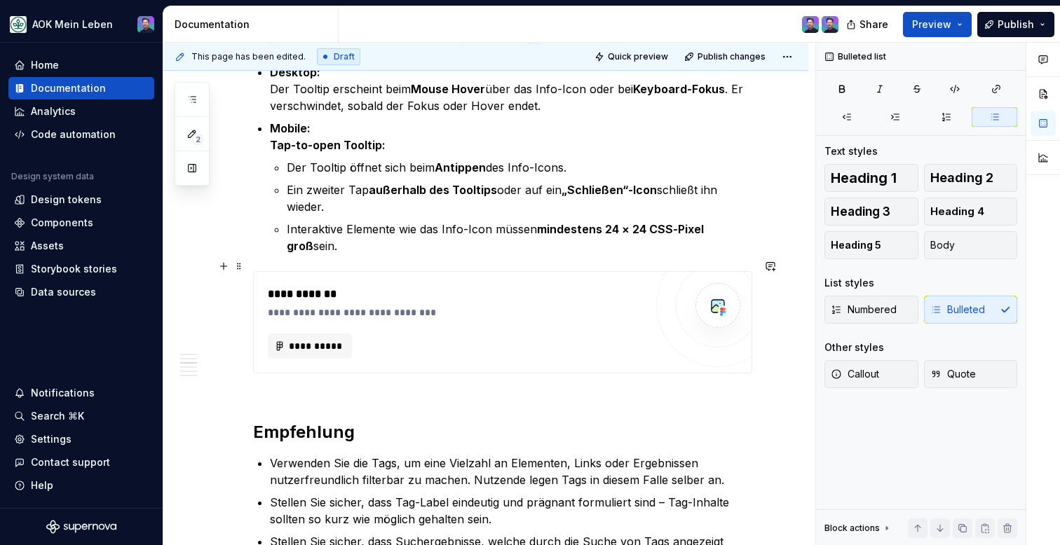
scroll to position [1199, 0]
click at [929, 22] on span "Preview" at bounding box center [931, 25] width 39 height 14
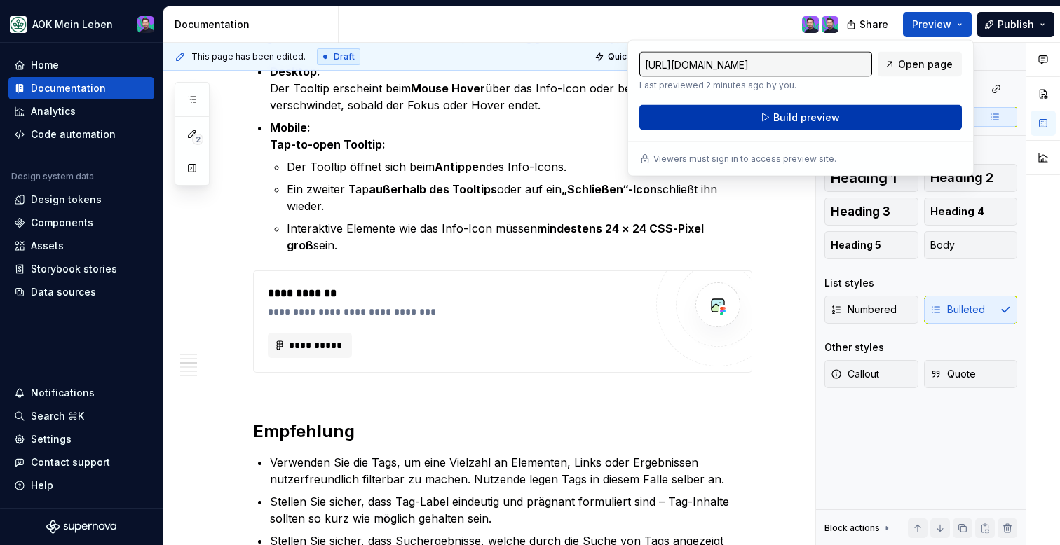
click at [820, 125] on button "Build preview" at bounding box center [800, 117] width 322 height 25
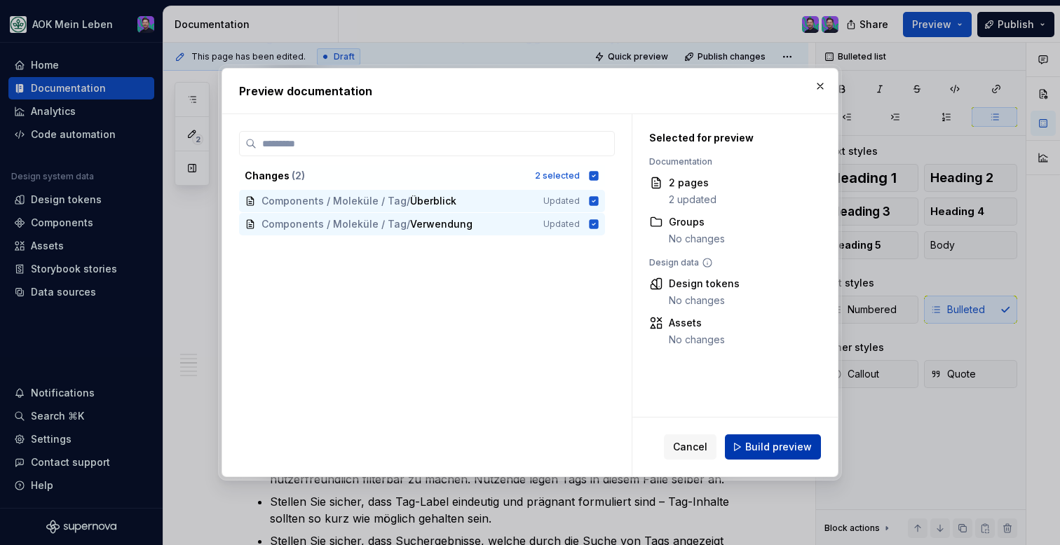
click at [756, 447] on span "Build preview" at bounding box center [778, 447] width 67 height 14
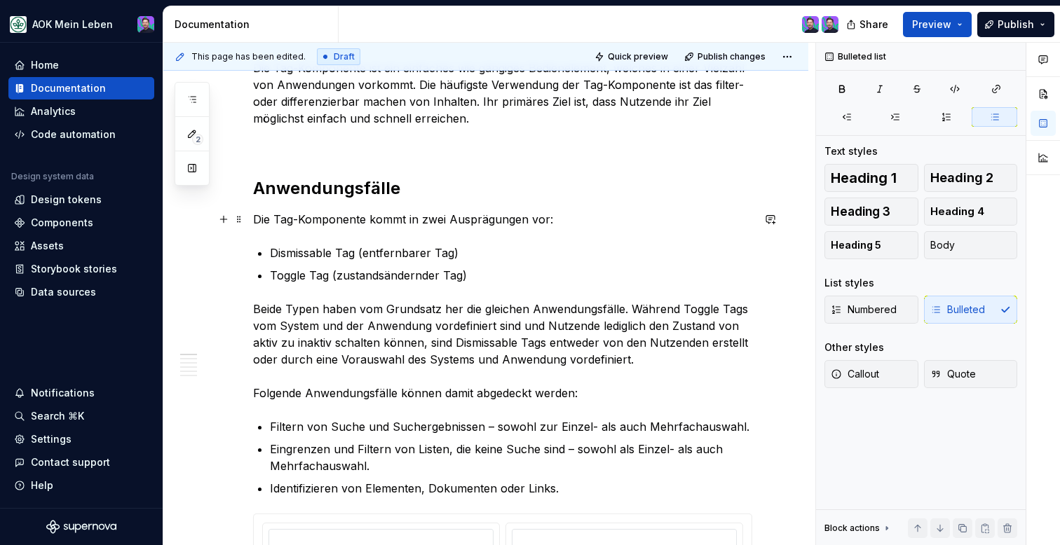
scroll to position [0, 0]
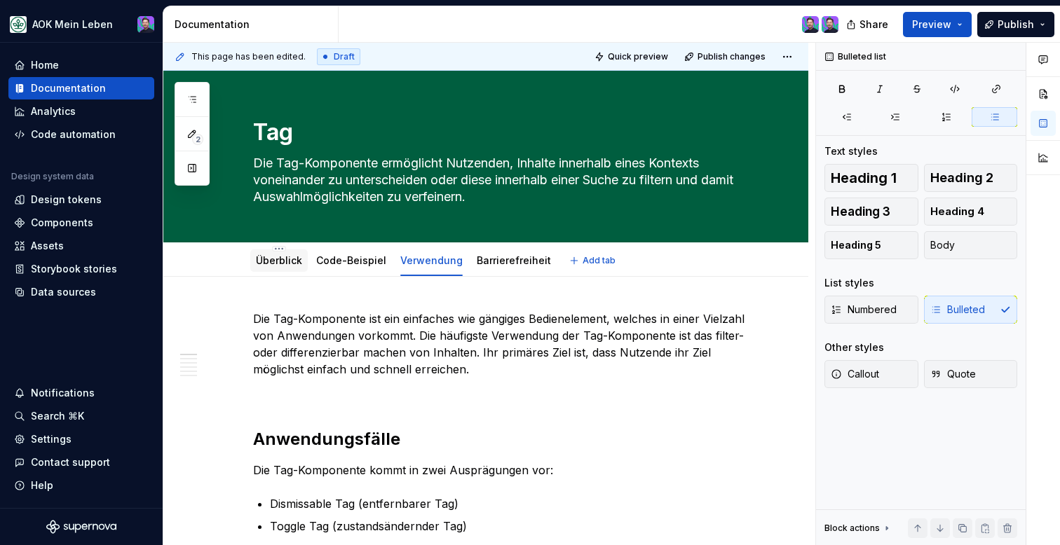
click at [277, 264] on link "Überblick" at bounding box center [279, 260] width 46 height 12
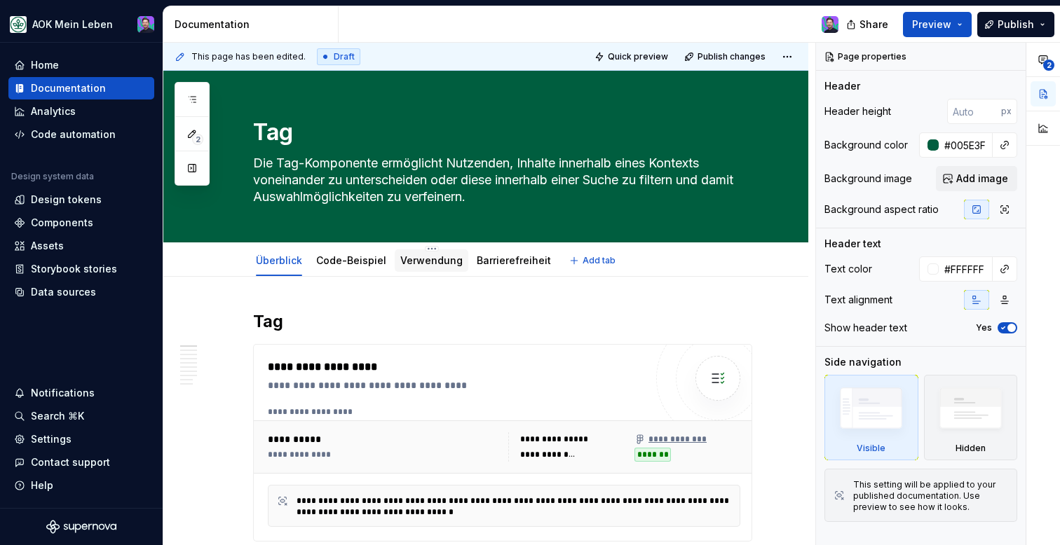
click at [400, 257] on link "Verwendung" at bounding box center [431, 260] width 62 height 12
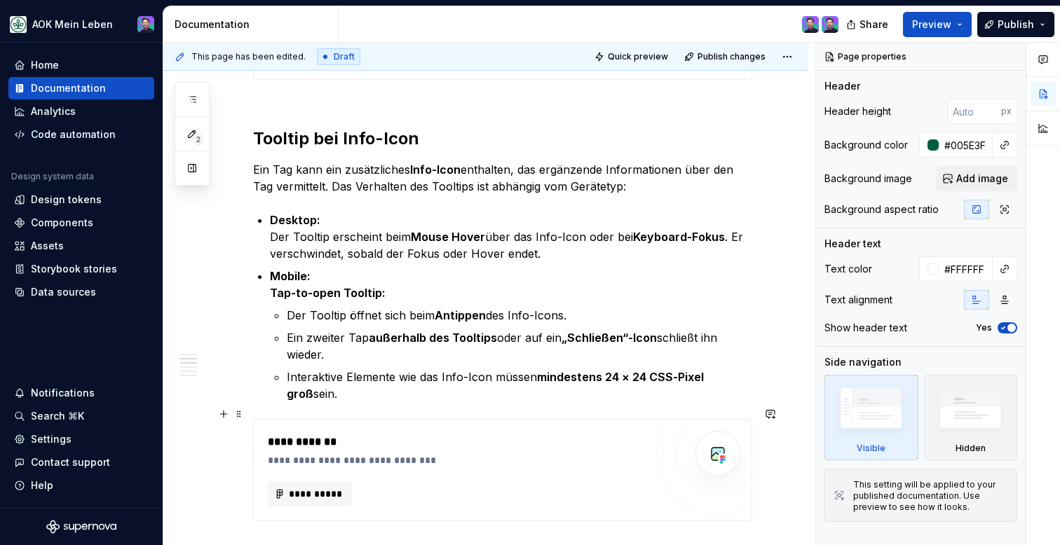
scroll to position [960, 0]
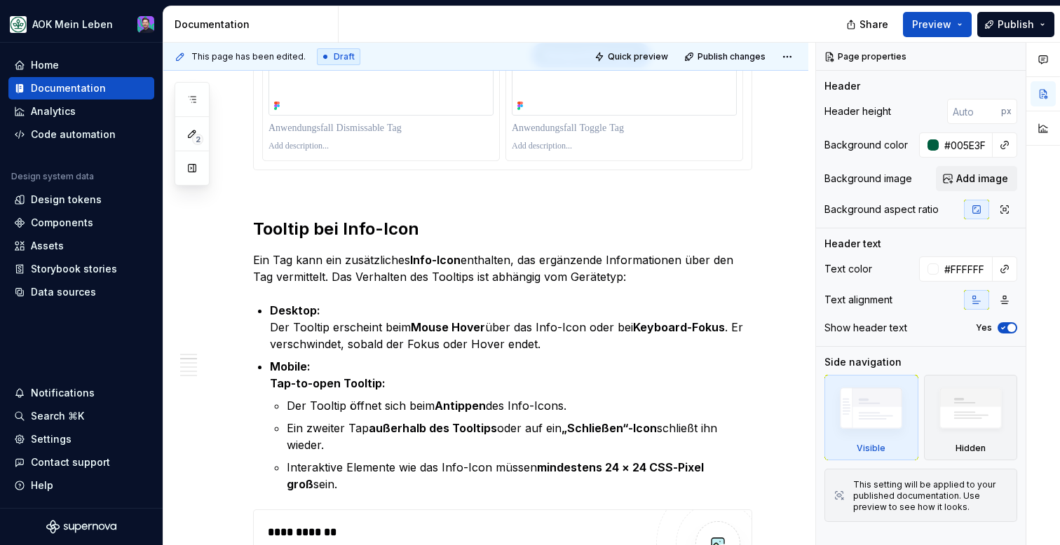
type textarea "*"
